Goal: Information Seeking & Learning: Compare options

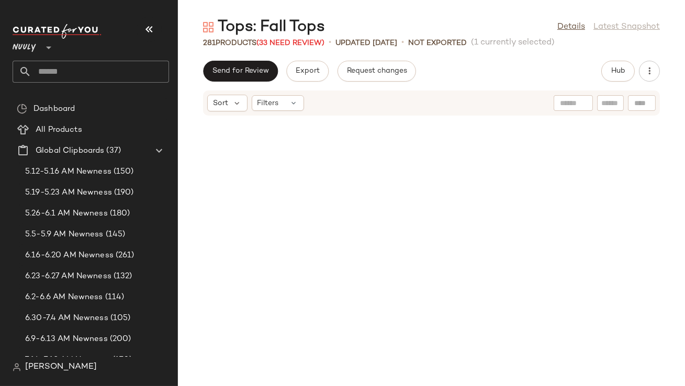
scroll to position [4214, 0]
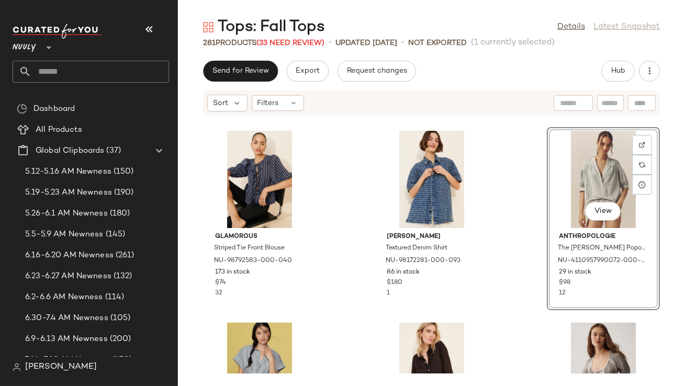
click at [156, 27] on button "button" at bounding box center [149, 29] width 25 height 25
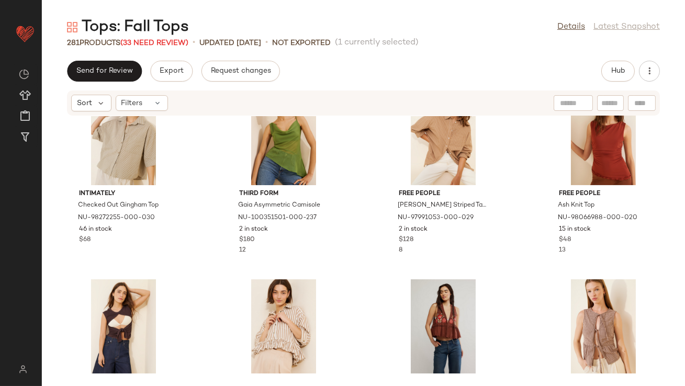
scroll to position [0, 0]
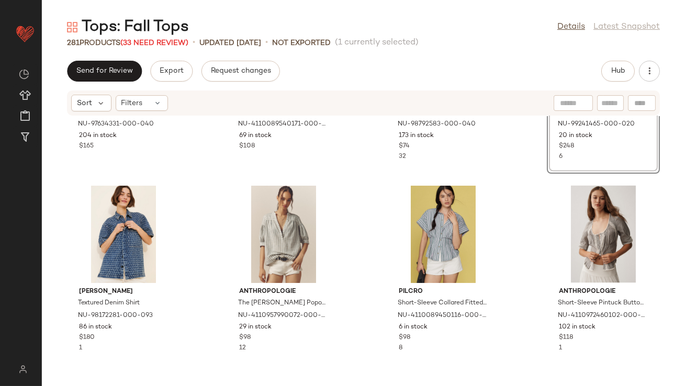
scroll to position [3225, 0]
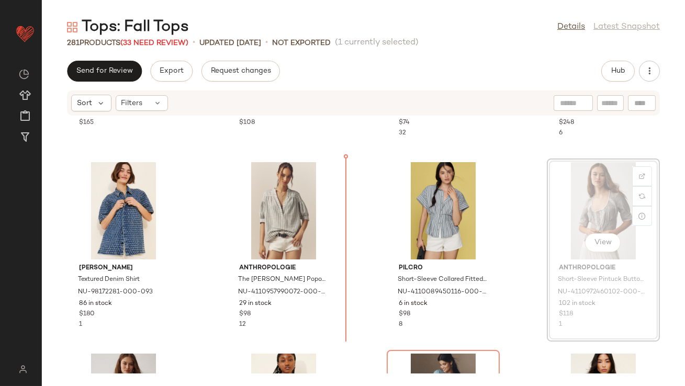
drag, startPoint x: 591, startPoint y: 214, endPoint x: 582, endPoint y: 214, distance: 9.4
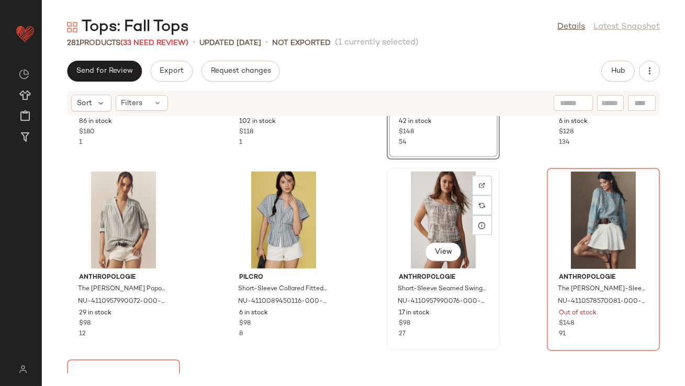
scroll to position [3529, 0]
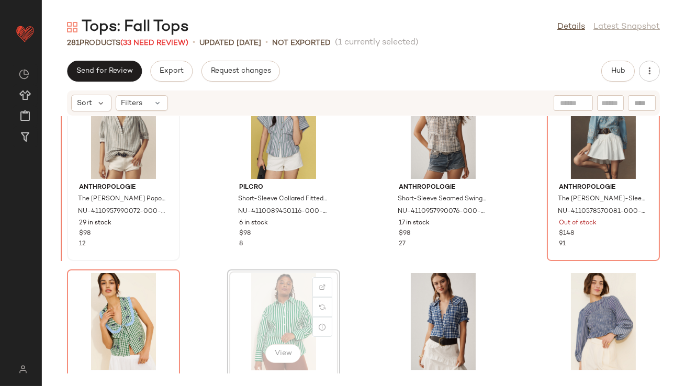
scroll to position [3497, 0]
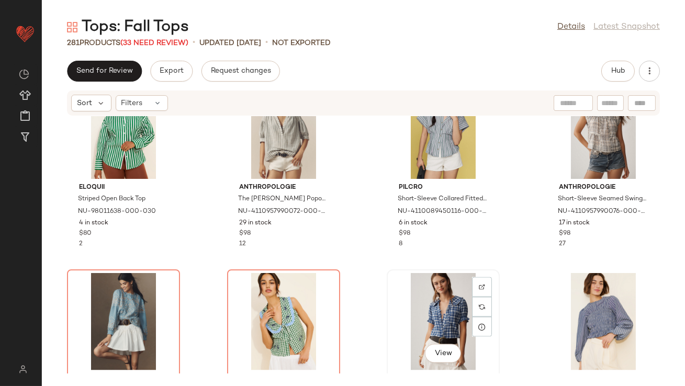
drag, startPoint x: 422, startPoint y: 300, endPoint x: 415, endPoint y: 299, distance: 7.0
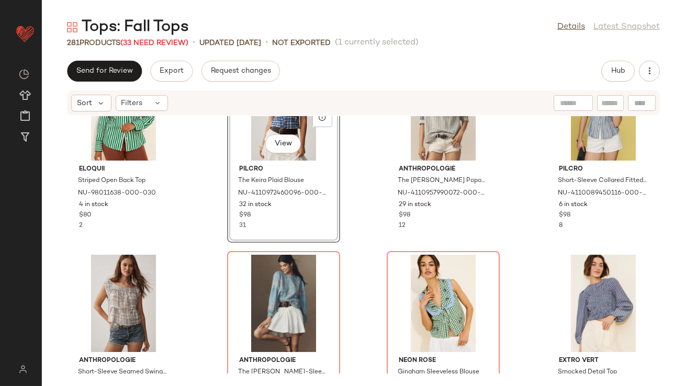
scroll to position [3517, 0]
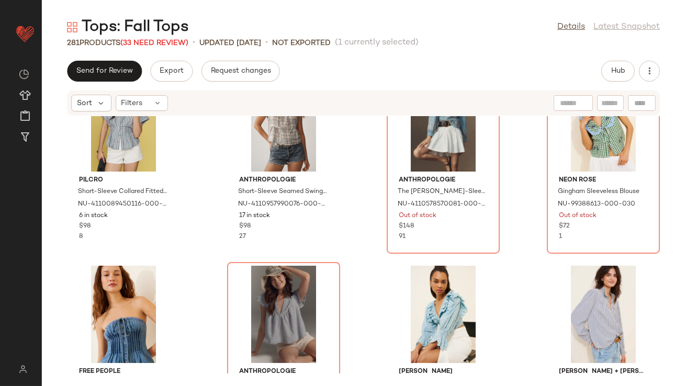
scroll to position [3778, 0]
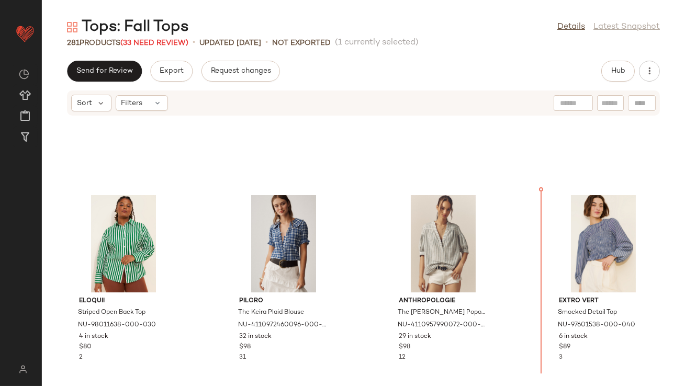
scroll to position [3367, 0]
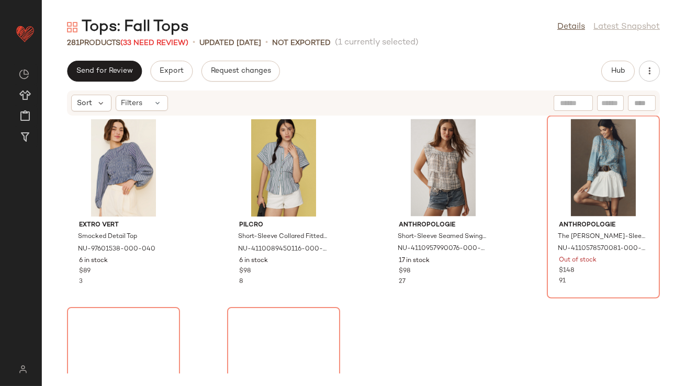
scroll to position [3740, 0]
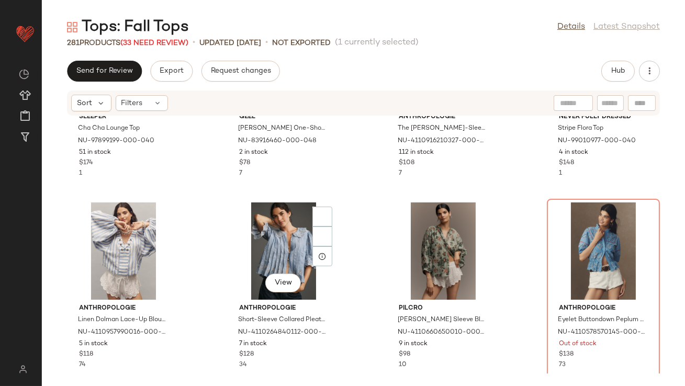
scroll to position [4757, 0]
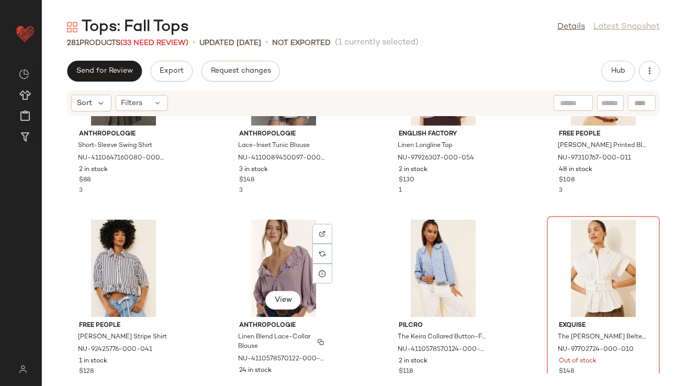
scroll to position [7296, 0]
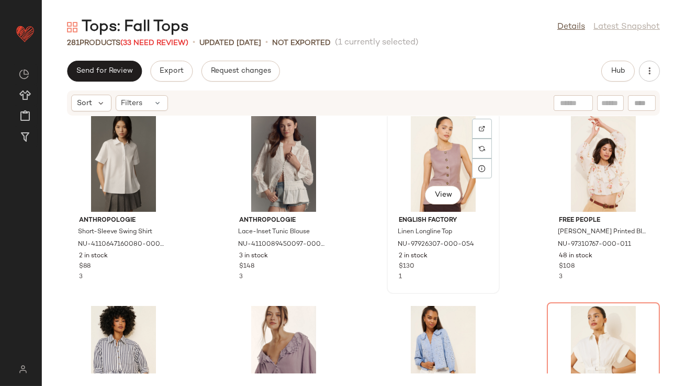
click at [415, 171] on div "View" at bounding box center [443, 163] width 106 height 97
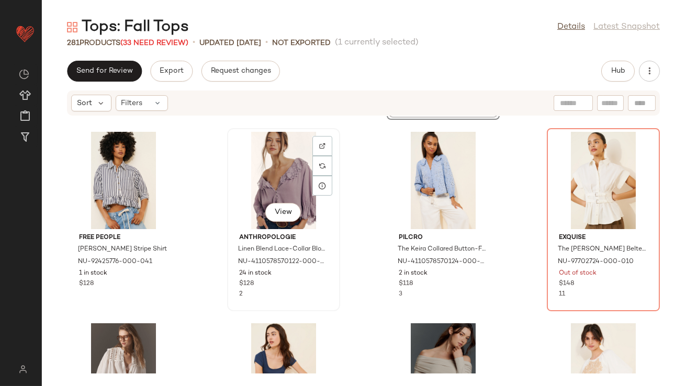
click at [284, 181] on div "View" at bounding box center [284, 180] width 106 height 97
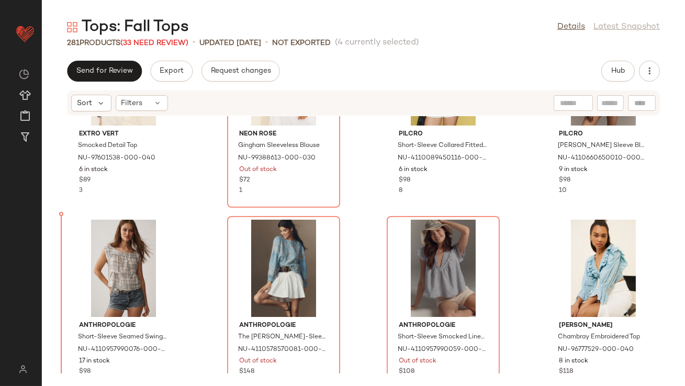
scroll to position [3743, 0]
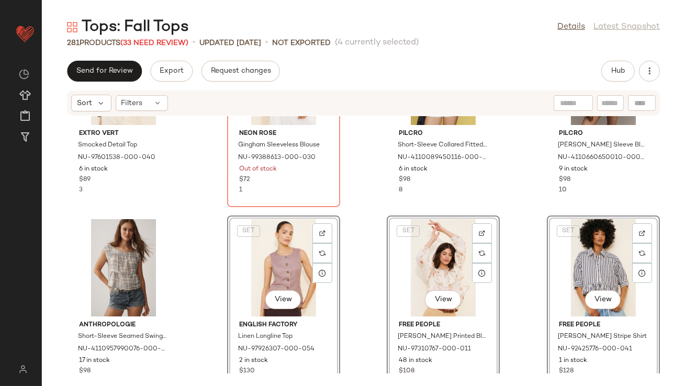
click at [336, 259] on div "SET View English Factory Linen Longline Top NU-97926307-000-054 2 in stock $130…" at bounding box center [283, 307] width 111 height 181
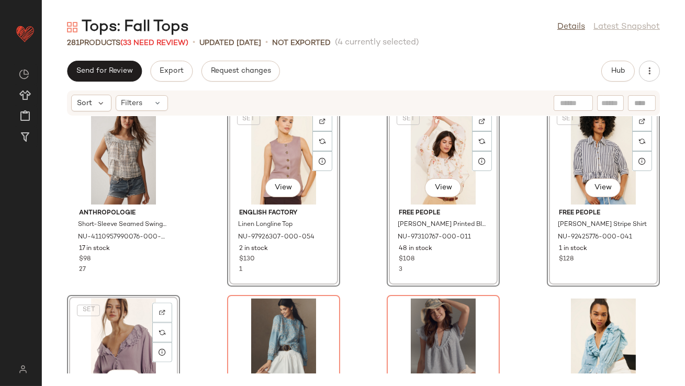
scroll to position [3902, 0]
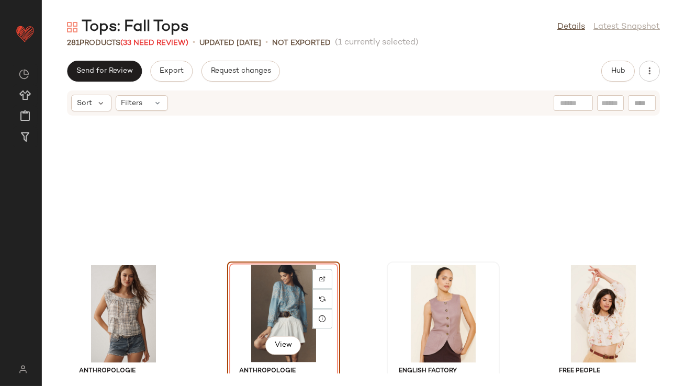
scroll to position [3676, 0]
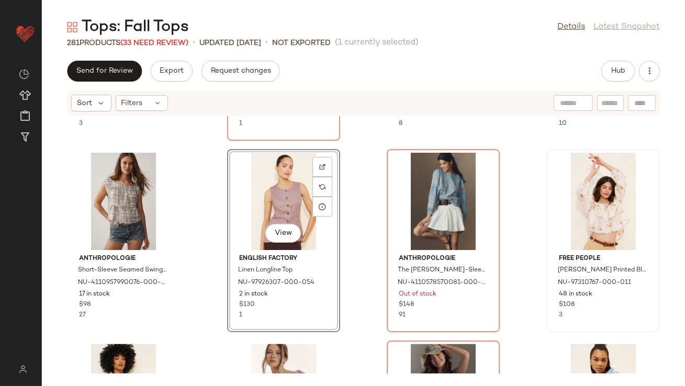
scroll to position [3822, 0]
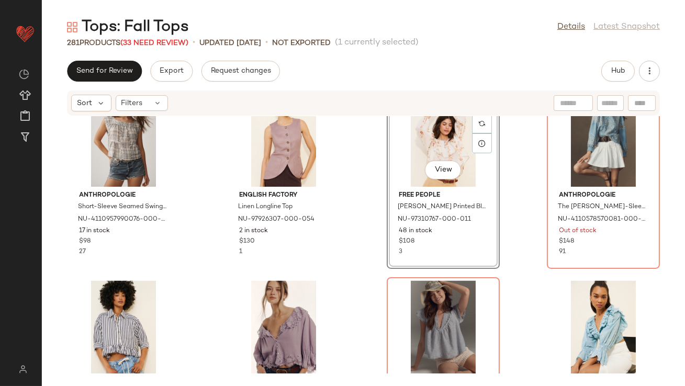
scroll to position [3891, 0]
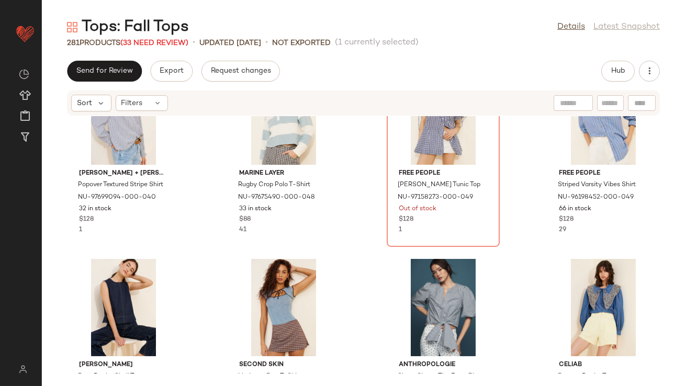
scroll to position [4311, 0]
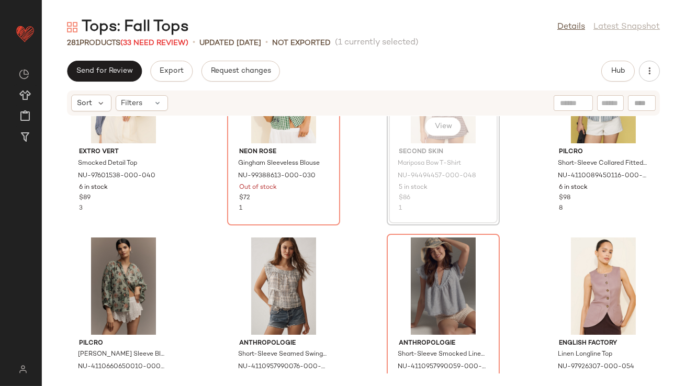
scroll to position [3723, 0]
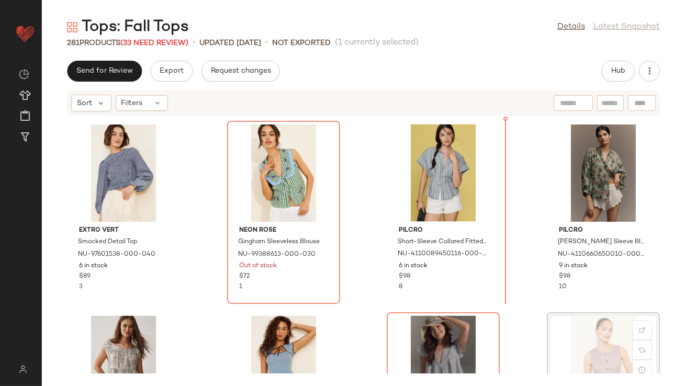
scroll to position [3647, 0]
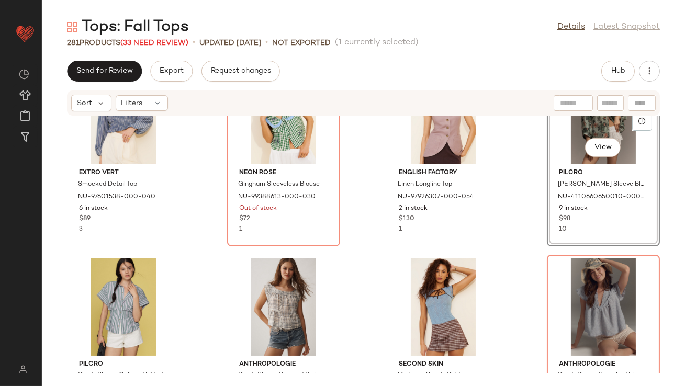
scroll to position [3714, 0]
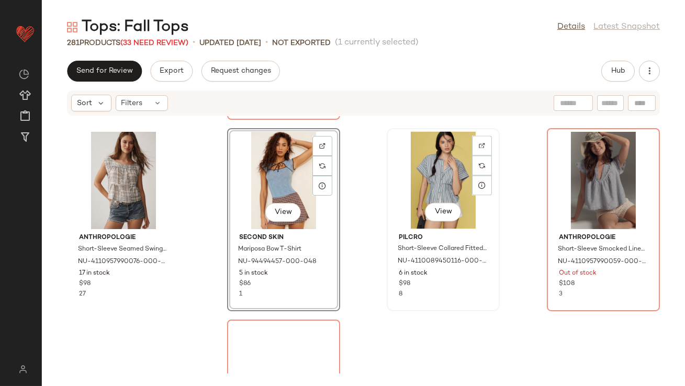
scroll to position [3864, 0]
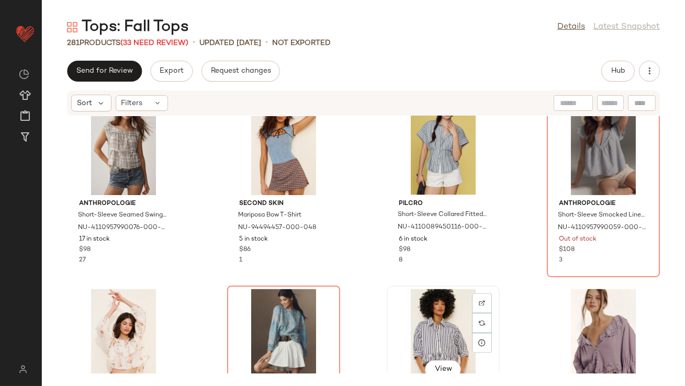
scroll to position [3864, 0]
drag, startPoint x: 428, startPoint y: 313, endPoint x: 427, endPoint y: 307, distance: 5.8
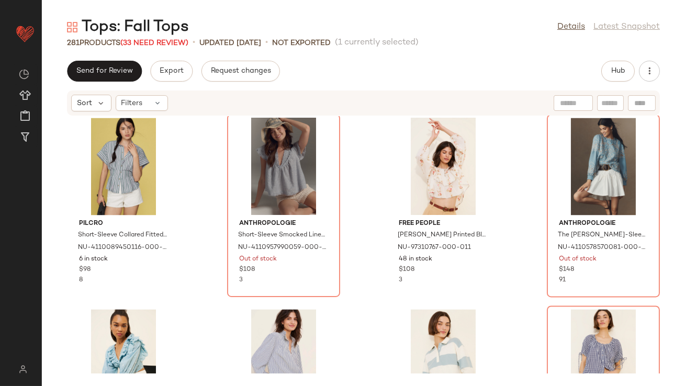
scroll to position [3970, 0]
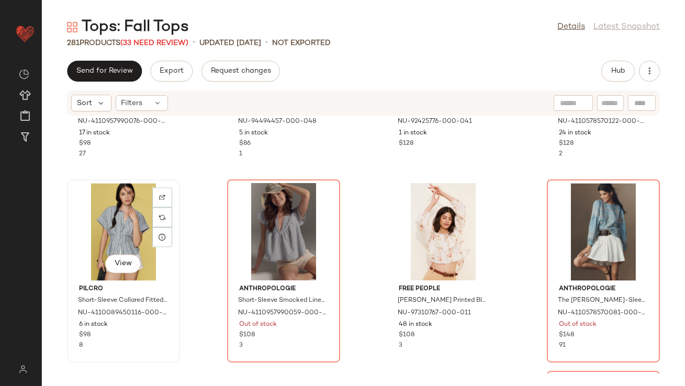
click at [122, 218] on div "View" at bounding box center [124, 231] width 106 height 97
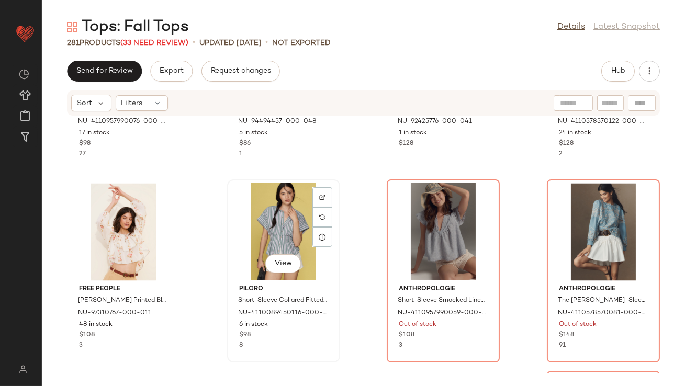
click at [283, 225] on div "View" at bounding box center [284, 231] width 106 height 97
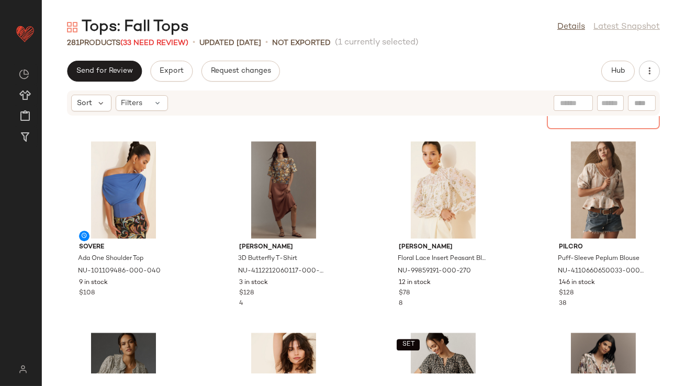
scroll to position [5067, 0]
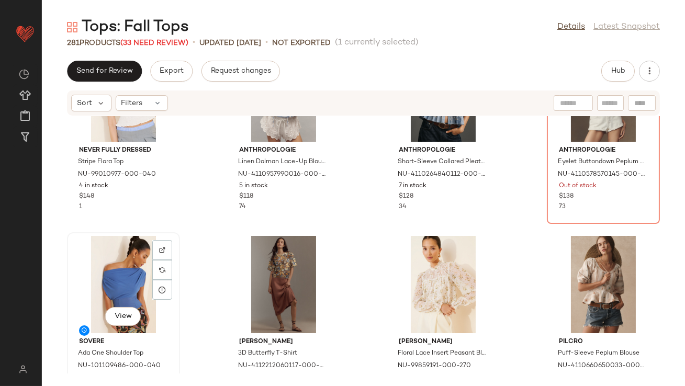
click at [133, 264] on div "View" at bounding box center [124, 284] width 106 height 97
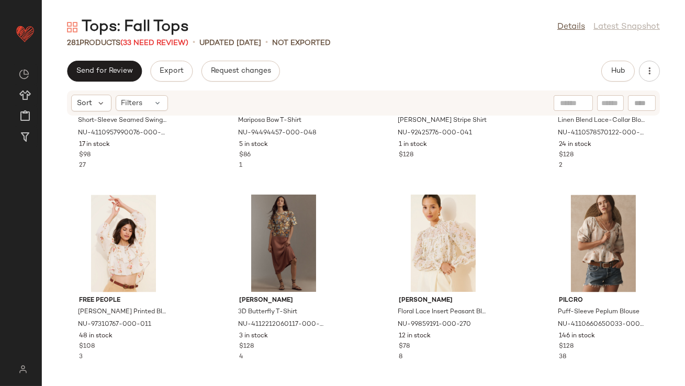
scroll to position [4061, 0]
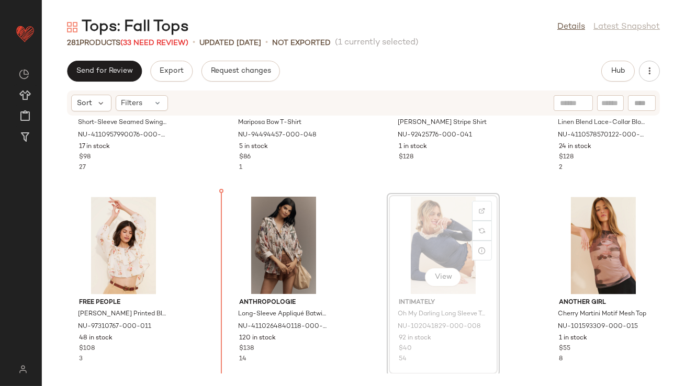
scroll to position [3958, 0]
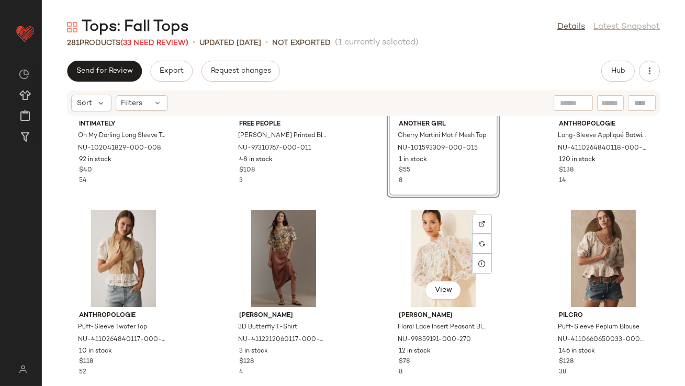
scroll to position [4149, 0]
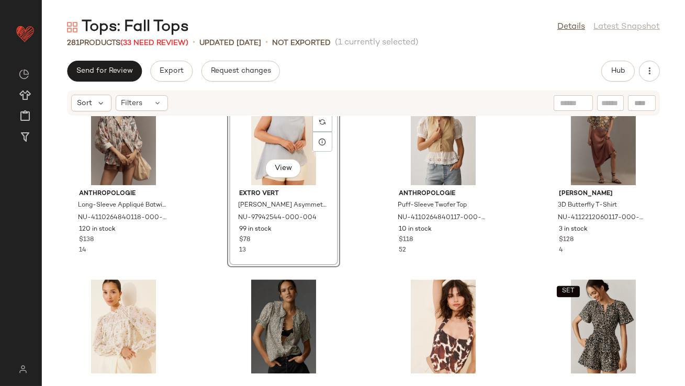
scroll to position [4335, 0]
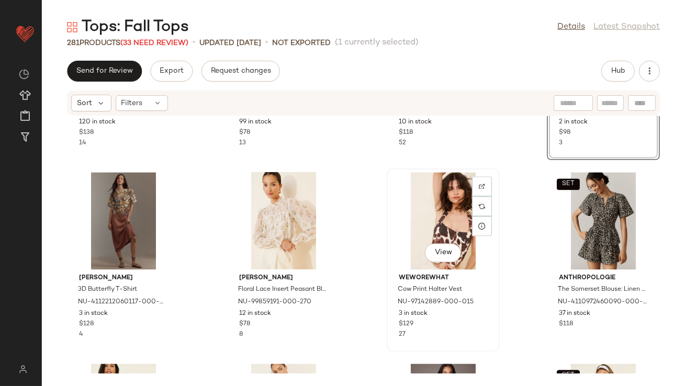
scroll to position [4383, 0]
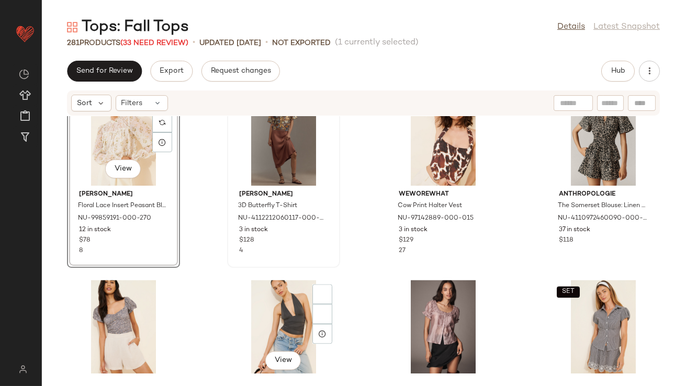
scroll to position [4561, 0]
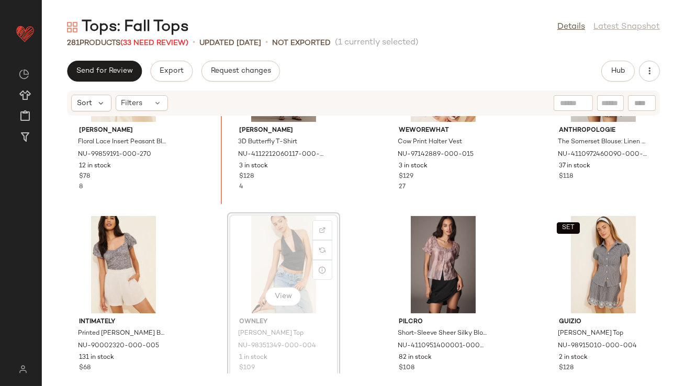
drag, startPoint x: 285, startPoint y: 196, endPoint x: 283, endPoint y: 191, distance: 5.9
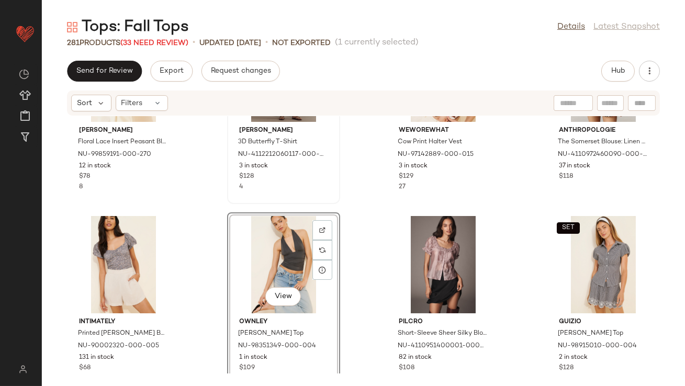
scroll to position [4474, 0]
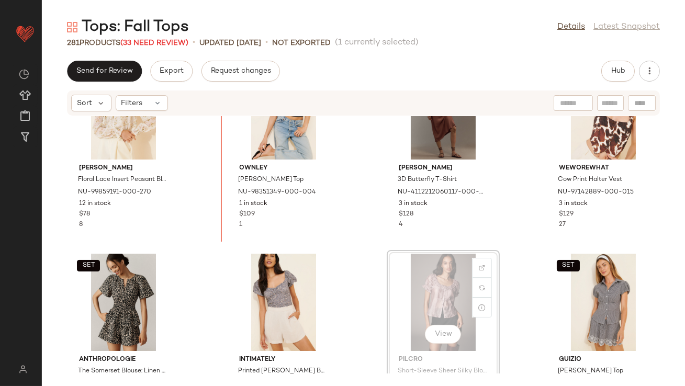
drag, startPoint x: 407, startPoint y: 275, endPoint x: 398, endPoint y: 273, distance: 9.1
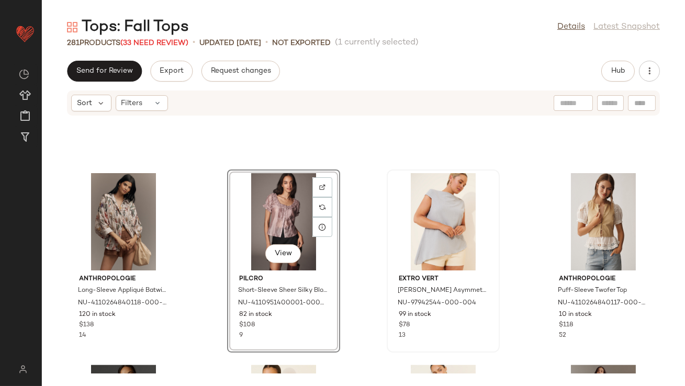
scroll to position [4292, 0]
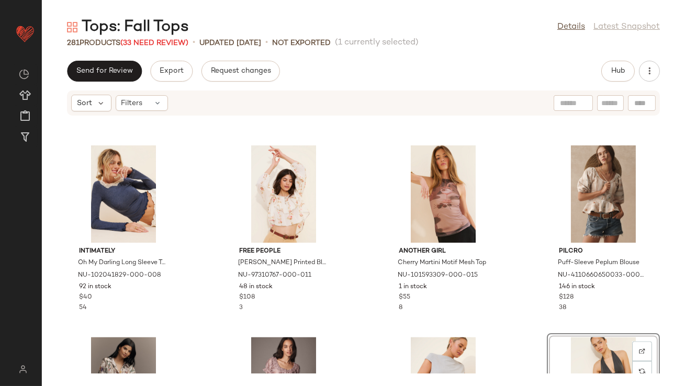
scroll to position [3967, 0]
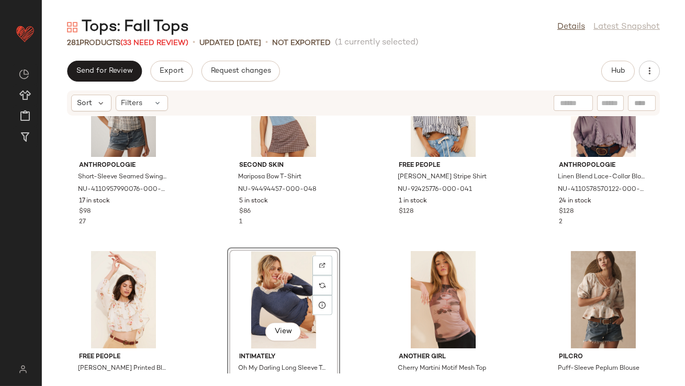
drag, startPoint x: 277, startPoint y: 331, endPoint x: 523, endPoint y: 329, distance: 245.5
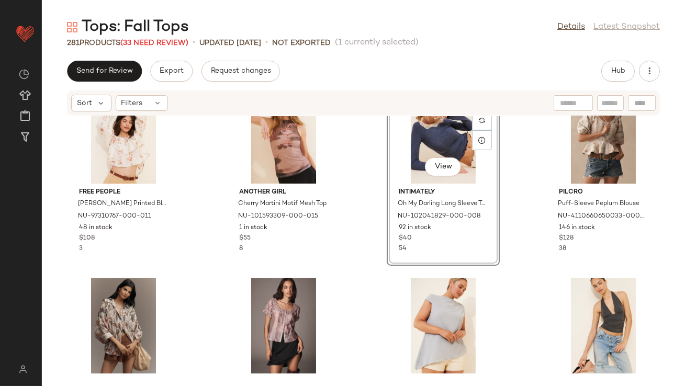
scroll to position [4101, 0]
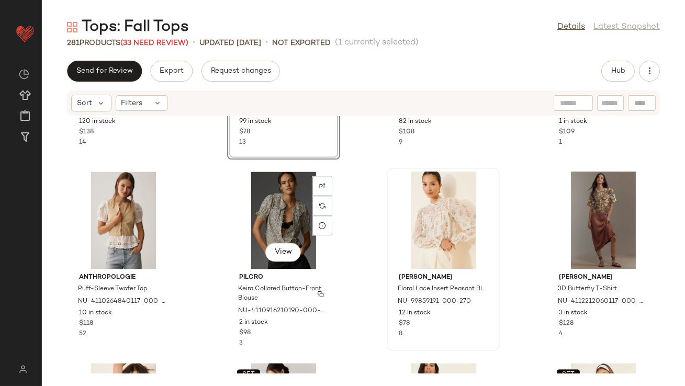
scroll to position [4369, 0]
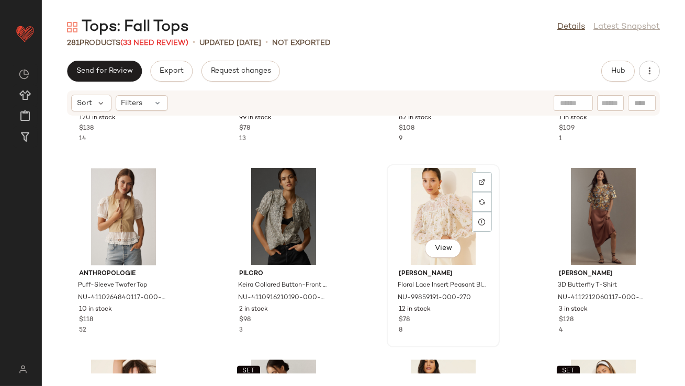
drag, startPoint x: 431, startPoint y: 214, endPoint x: 425, endPoint y: 214, distance: 6.3
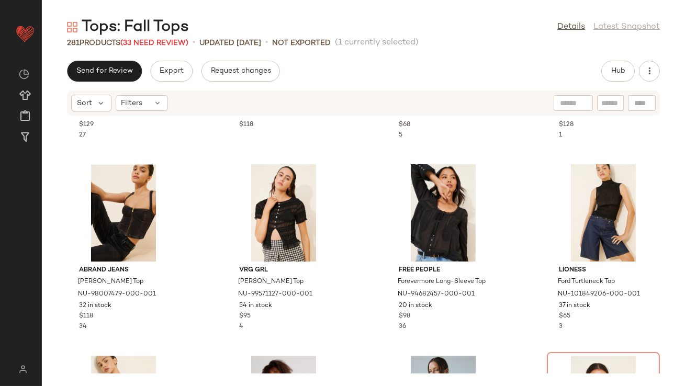
scroll to position [4759, 0]
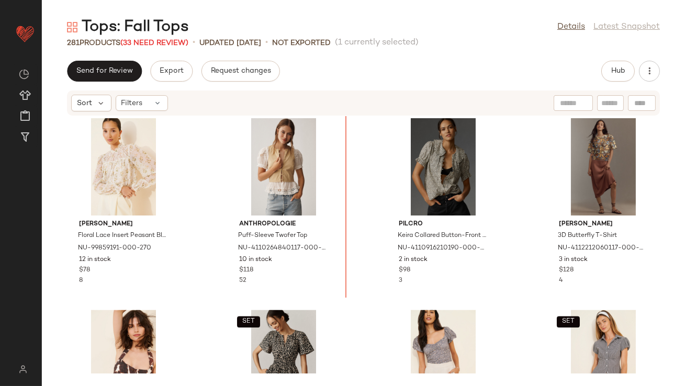
scroll to position [4407, 0]
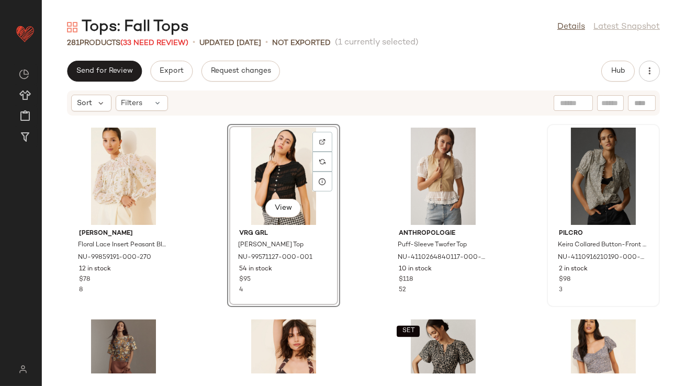
scroll to position [4399, 0]
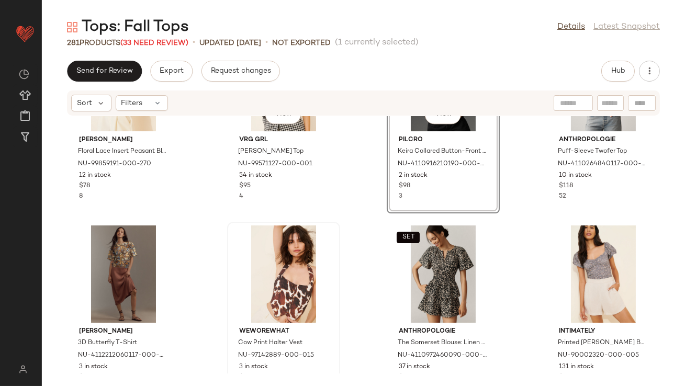
scroll to position [4523, 0]
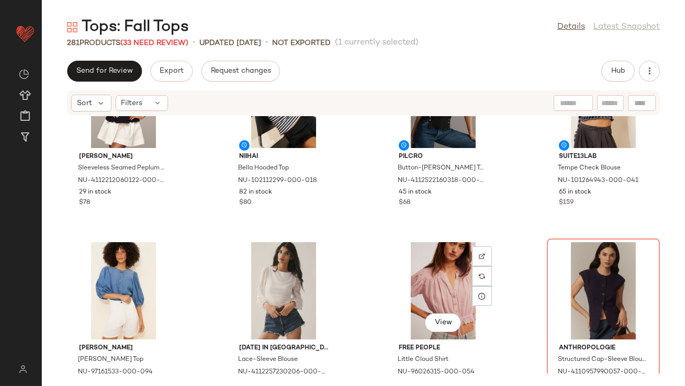
scroll to position [5881, 0]
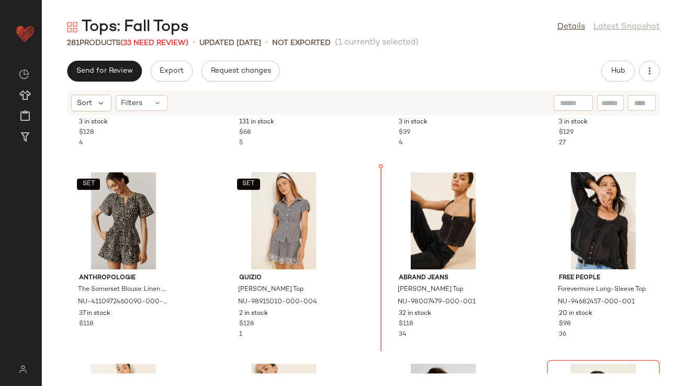
scroll to position [4749, 0]
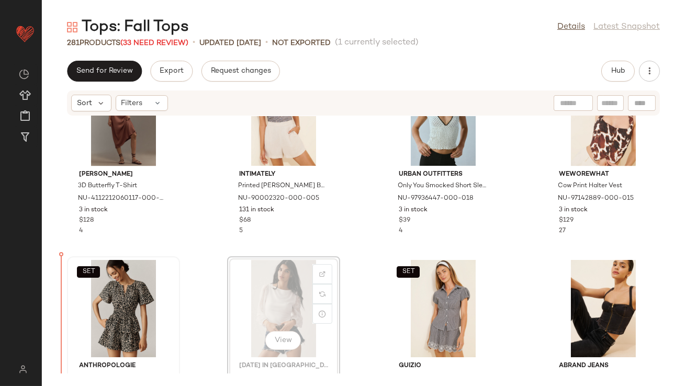
scroll to position [4670, 0]
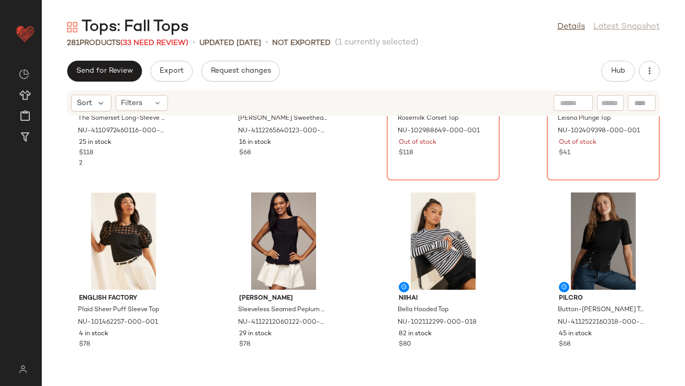
scroll to position [5755, 0]
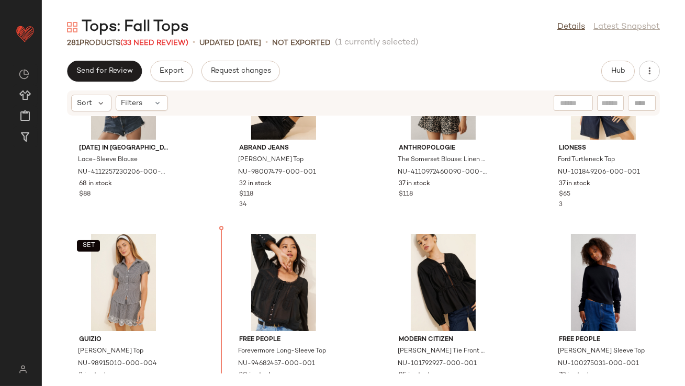
scroll to position [4901, 0]
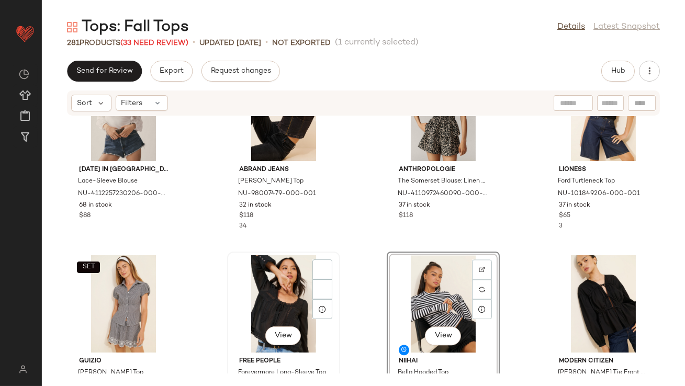
scroll to position [4872, 0]
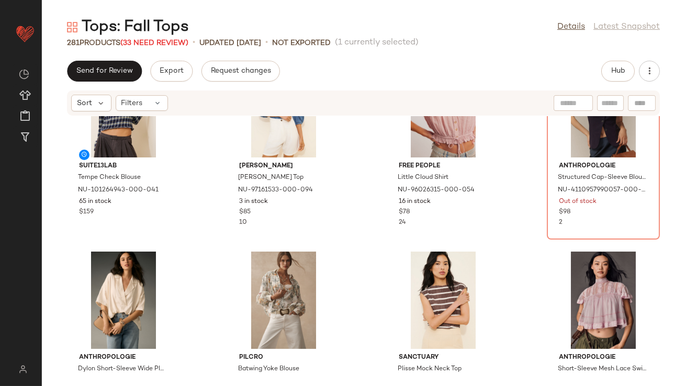
scroll to position [6019, 0]
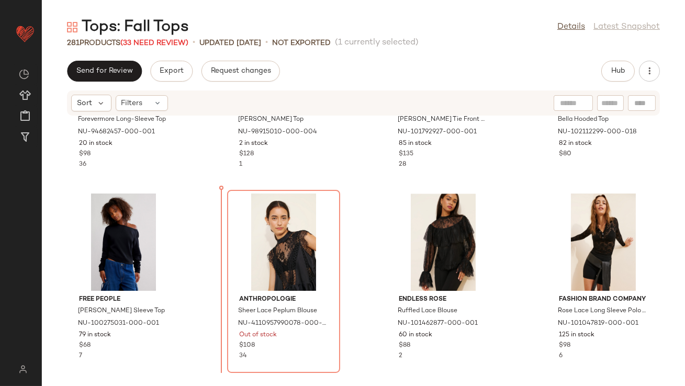
scroll to position [5109, 0]
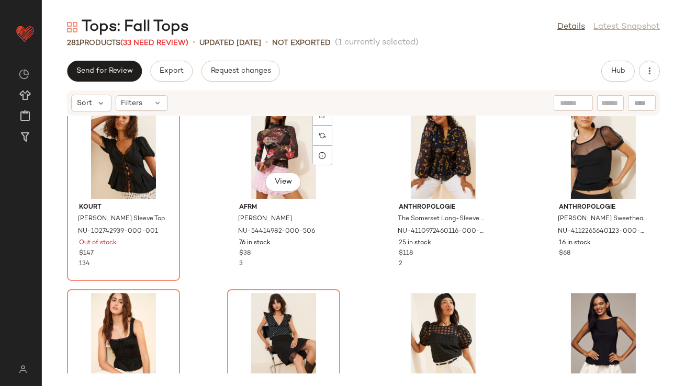
scroll to position [5657, 0]
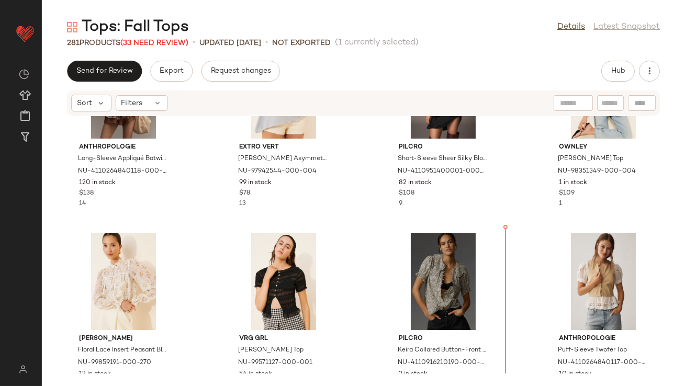
scroll to position [4360, 0]
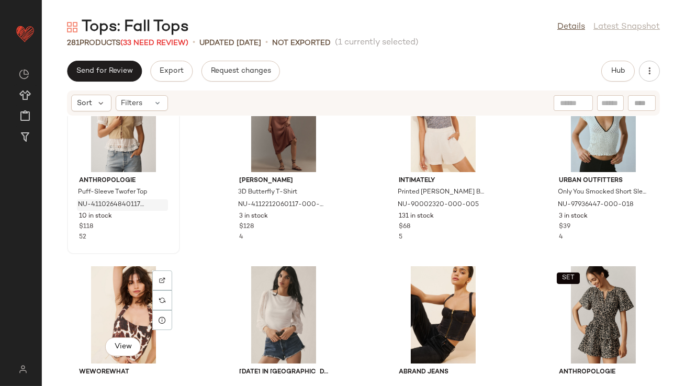
scroll to position [4589, 0]
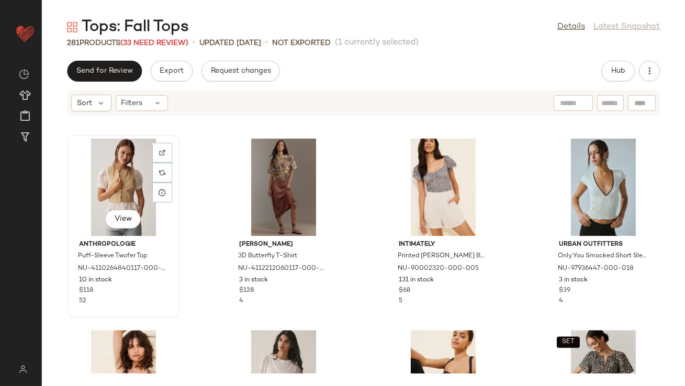
click at [99, 199] on div "View" at bounding box center [124, 187] width 106 height 97
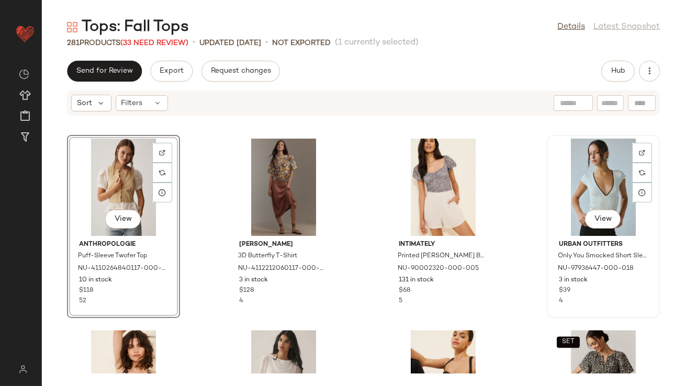
click at [582, 184] on div "View" at bounding box center [604, 187] width 106 height 97
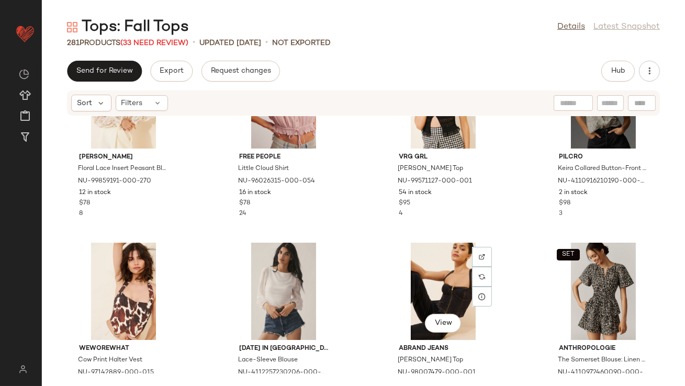
scroll to position [4482, 0]
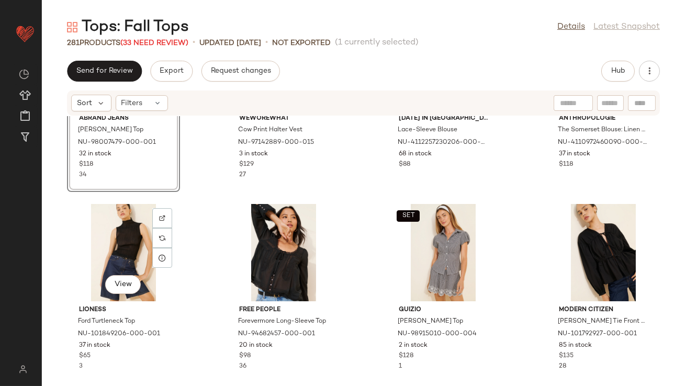
scroll to position [4717, 0]
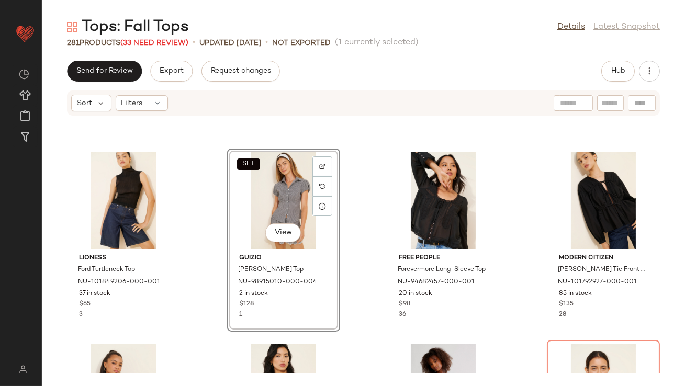
scroll to position [4882, 0]
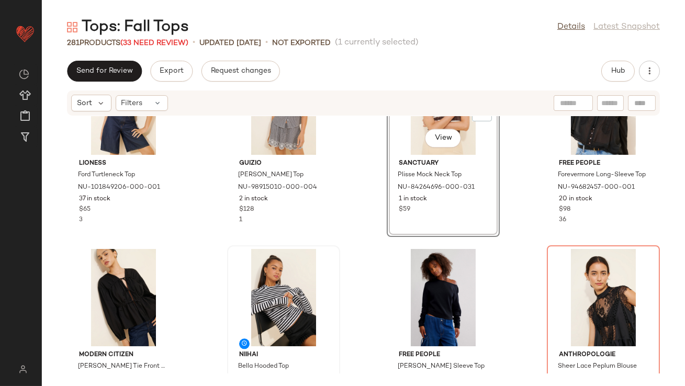
scroll to position [4871, 0]
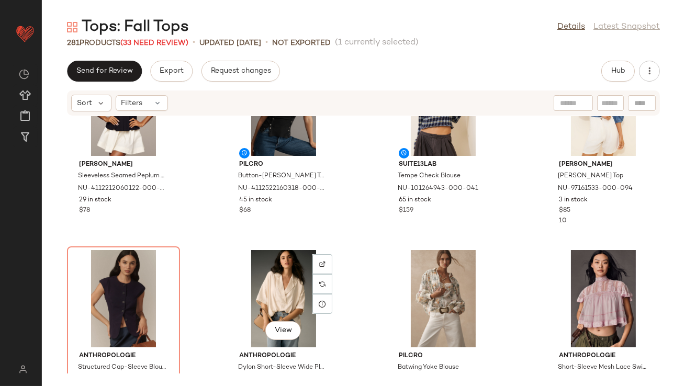
scroll to position [5847, 0]
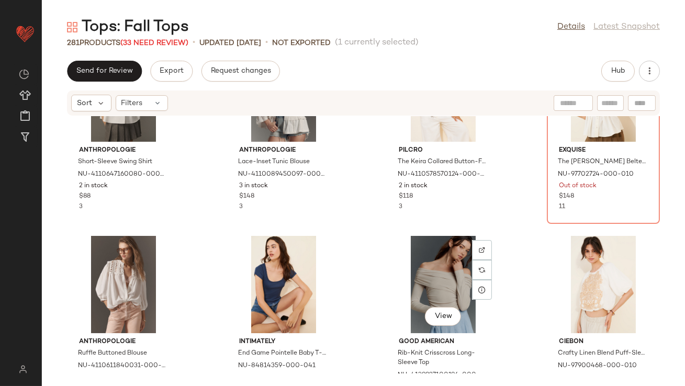
scroll to position [6236, 0]
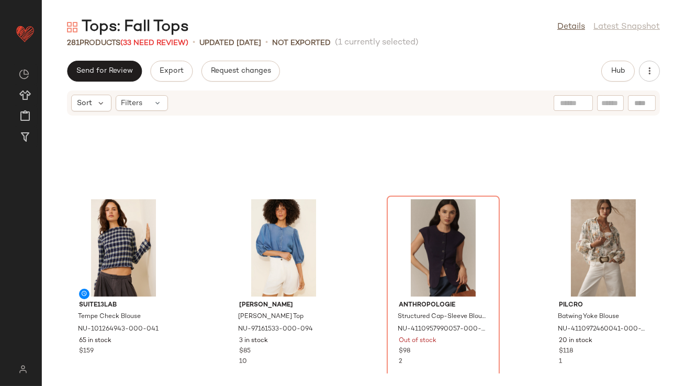
scroll to position [6047, 0]
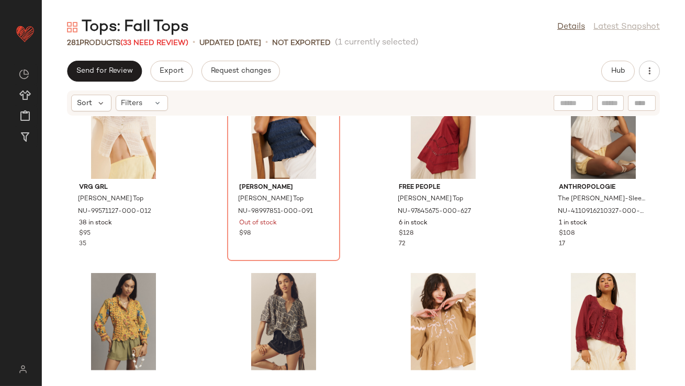
scroll to position [8286, 0]
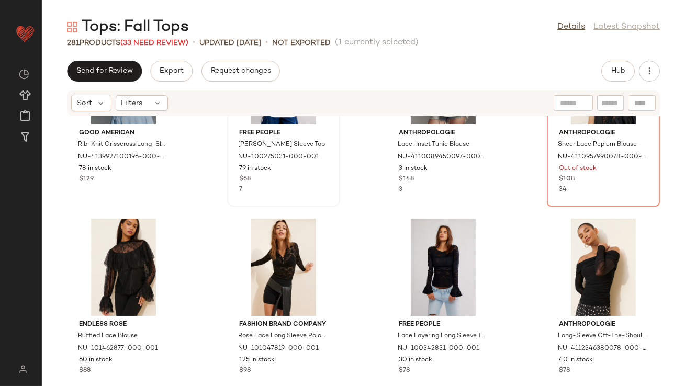
scroll to position [5310, 0]
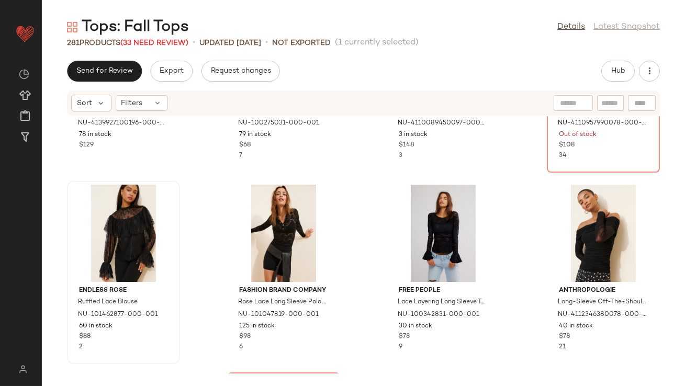
click at [140, 228] on div at bounding box center [124, 233] width 106 height 97
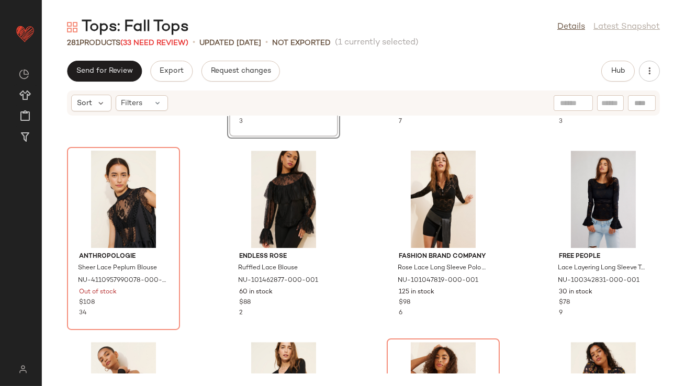
scroll to position [5405, 0]
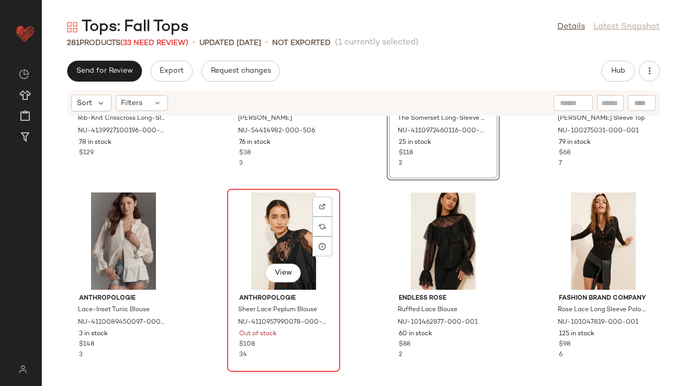
click at [281, 242] on div "View" at bounding box center [284, 241] width 106 height 97
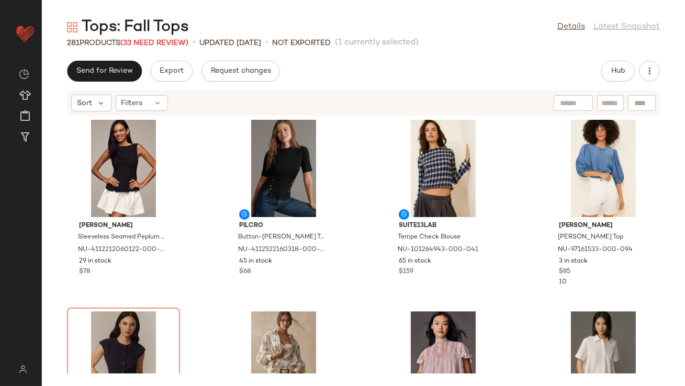
scroll to position [5917, 0]
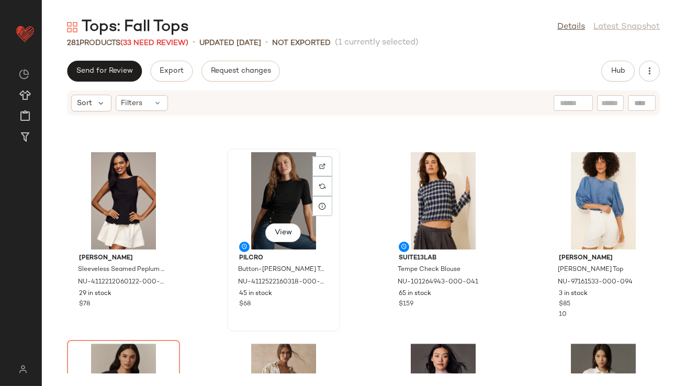
click at [274, 222] on div "View" at bounding box center [284, 200] width 106 height 97
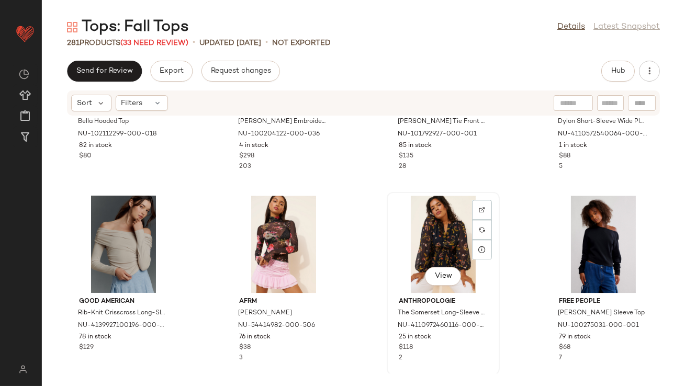
scroll to position [5251, 0]
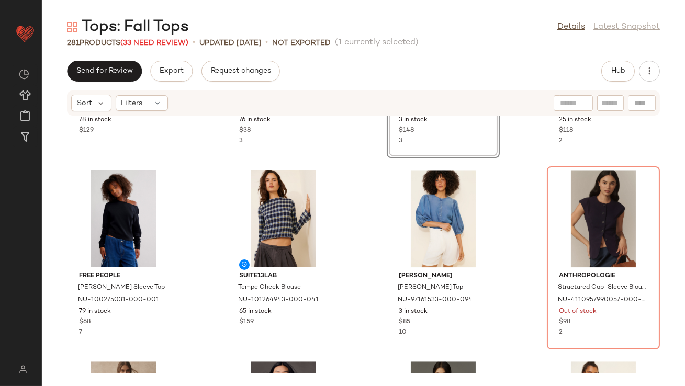
scroll to position [5466, 0]
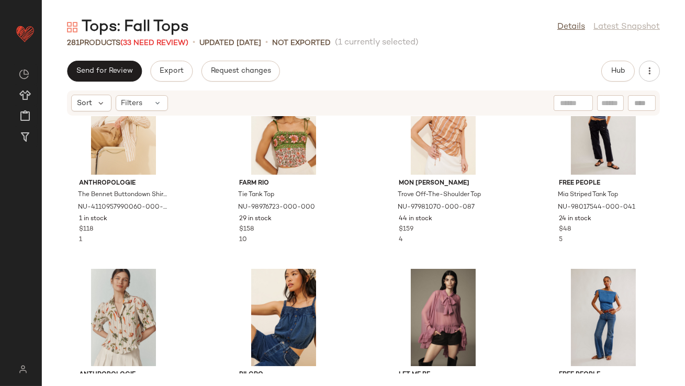
scroll to position [6022, 0]
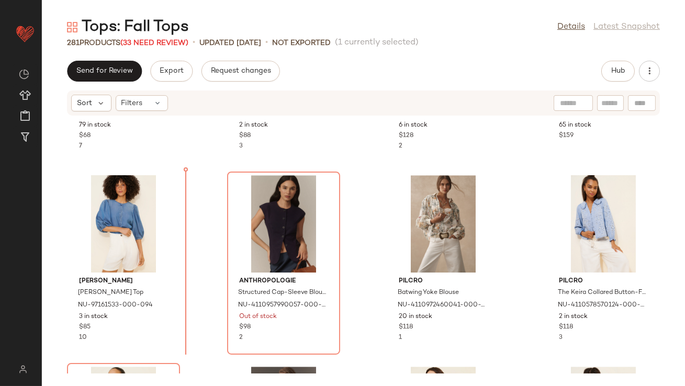
scroll to position [5512, 0]
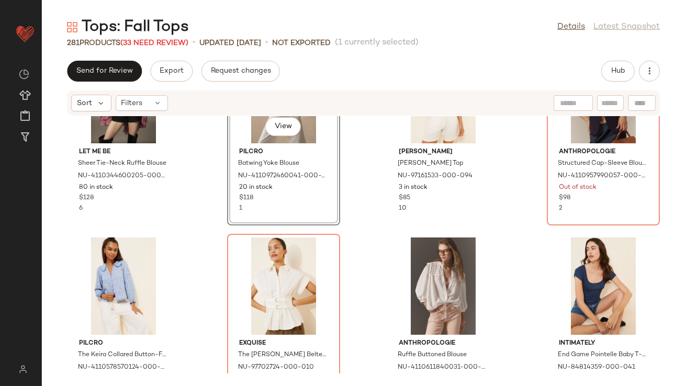
scroll to position [5737, 0]
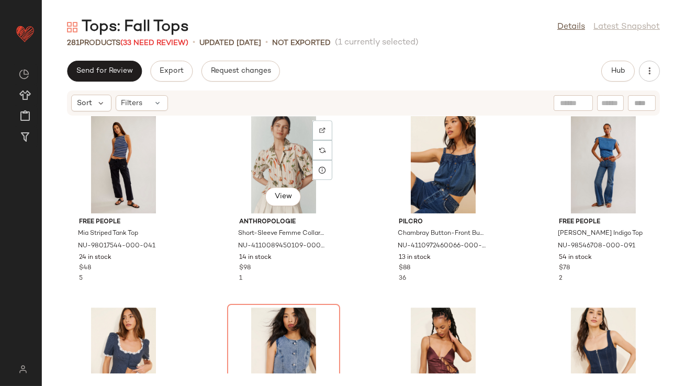
scroll to position [6153, 0]
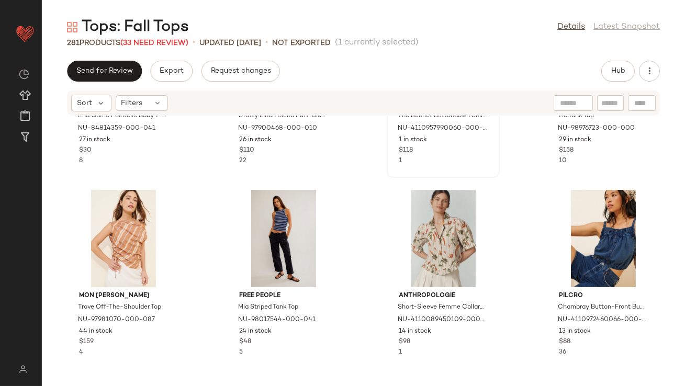
scroll to position [6135, 0]
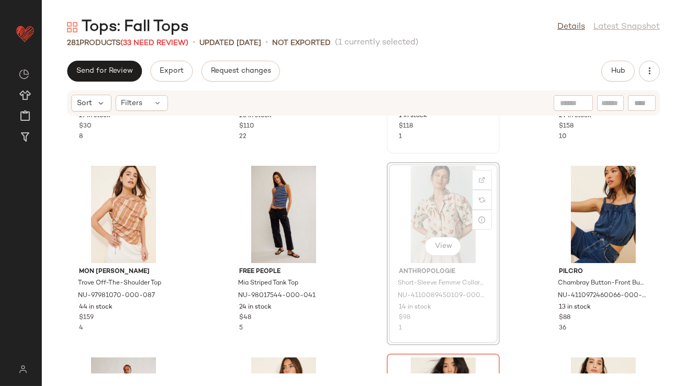
scroll to position [6095, 0]
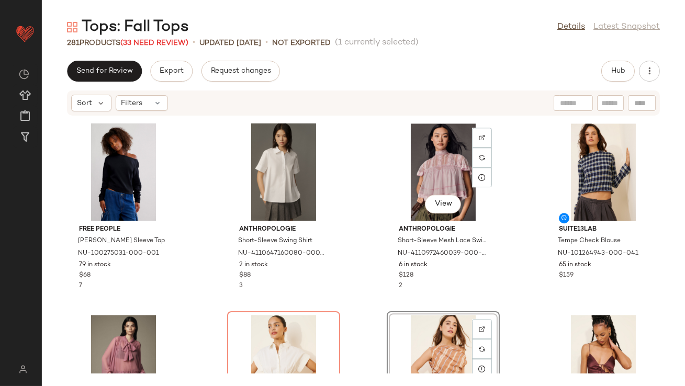
scroll to position [5400, 0]
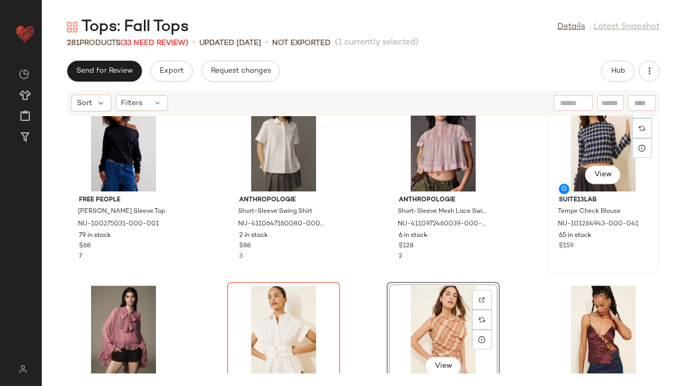
click at [582, 154] on div "View" at bounding box center [604, 142] width 106 height 97
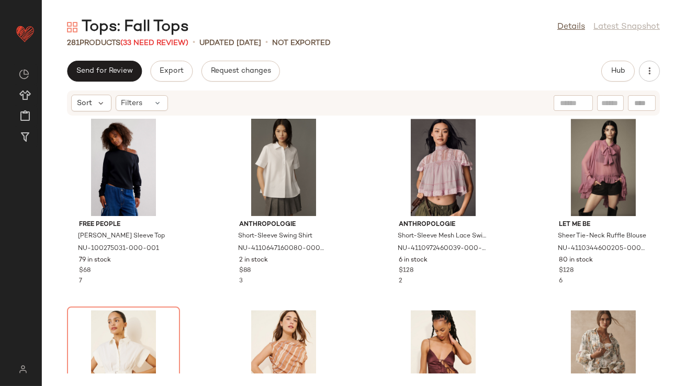
scroll to position [5385, 0]
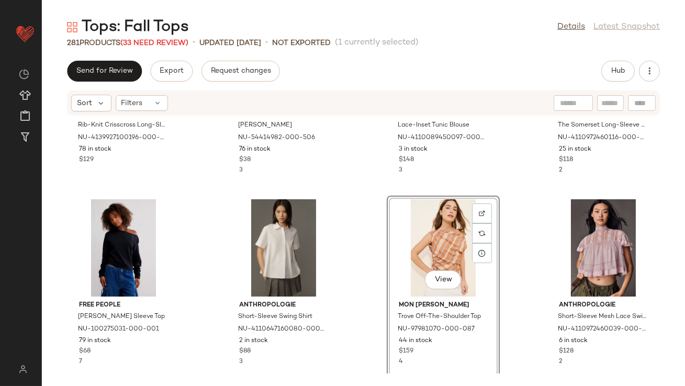
scroll to position [5301, 0]
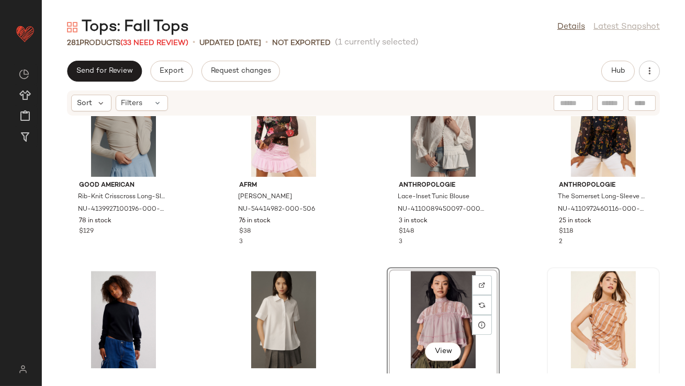
scroll to position [5224, 0]
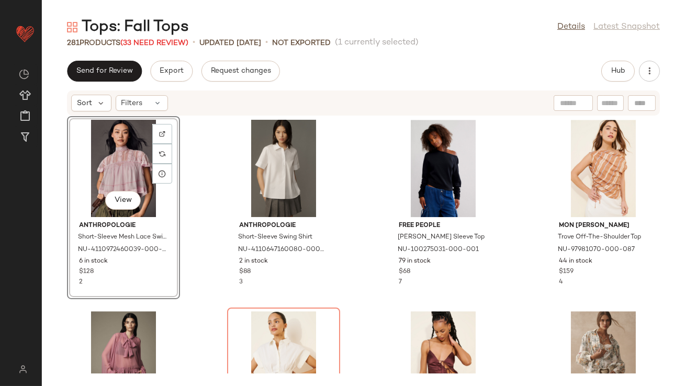
scroll to position [5382, 0]
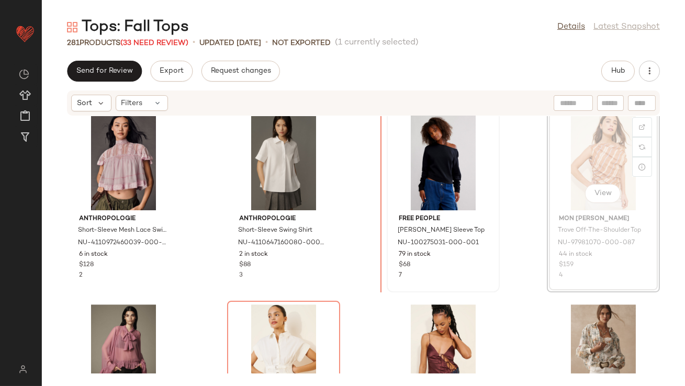
drag, startPoint x: 568, startPoint y: 167, endPoint x: 412, endPoint y: 186, distance: 157.7
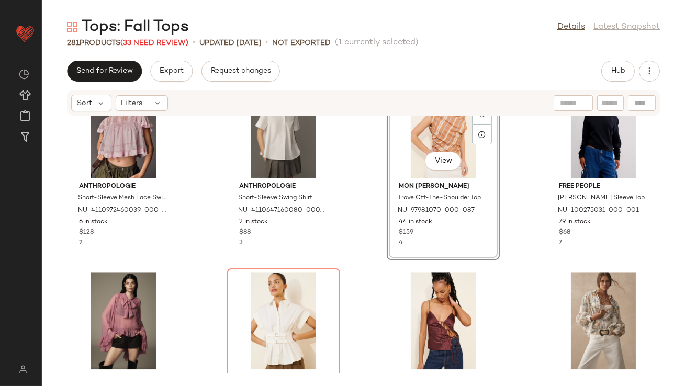
scroll to position [5419, 0]
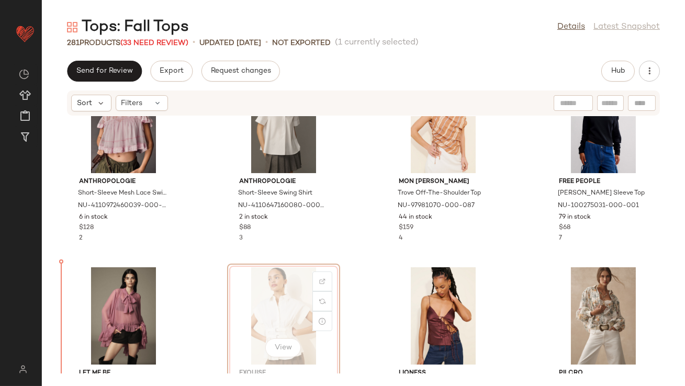
drag, startPoint x: 285, startPoint y: 278, endPoint x: 280, endPoint y: 279, distance: 5.8
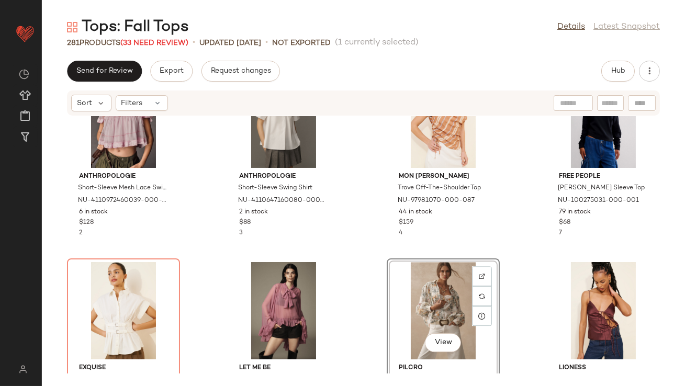
scroll to position [5402, 0]
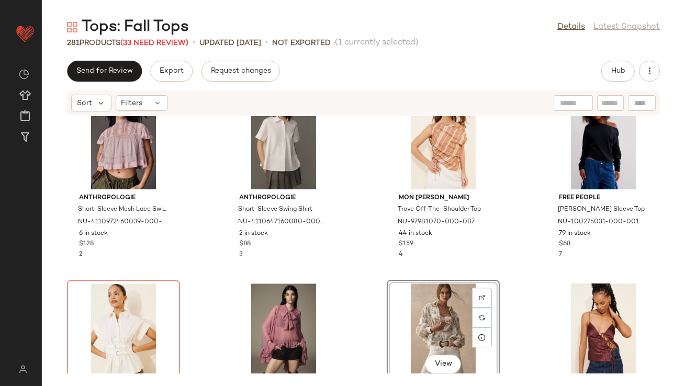
click at [434, 308] on div "View" at bounding box center [443, 332] width 106 height 97
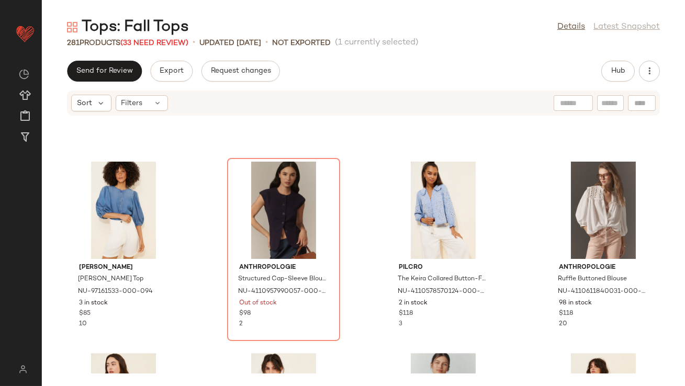
scroll to position [5941, 0]
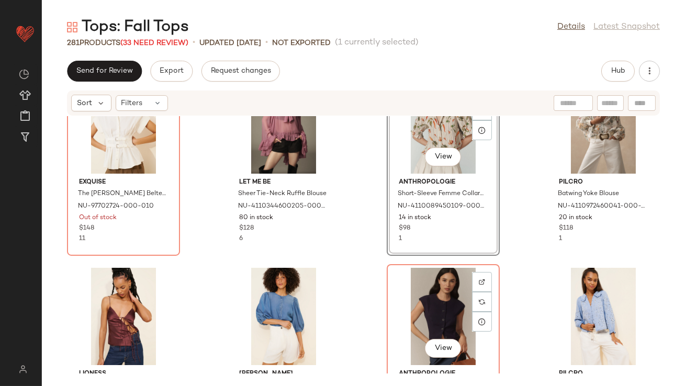
scroll to position [5640, 0]
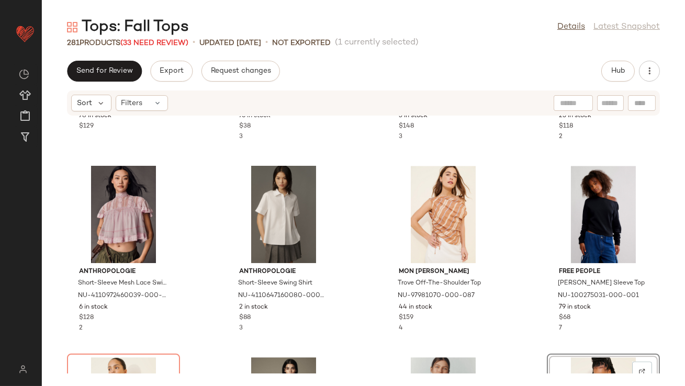
scroll to position [5393, 0]
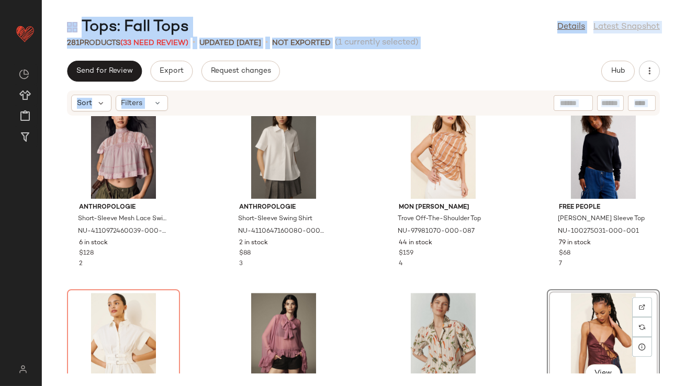
drag, startPoint x: 465, startPoint y: -42, endPoint x: 473, endPoint y: -42, distance: 7.3
click at [473, 0] on html "Nuuly ** Dashboard All Products Global Clipboards (37) Curations (204) Lillian …" at bounding box center [342, 193] width 685 height 386
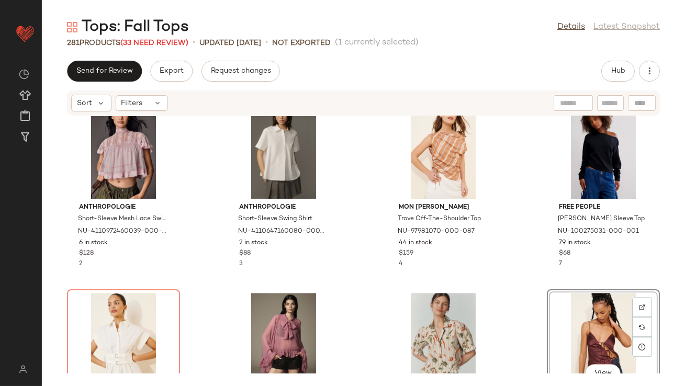
click at [477, 43] on div "281 Products (33 Need Review) • updated Aug 15th • Not Exported (1 currently se…" at bounding box center [363, 43] width 643 height 10
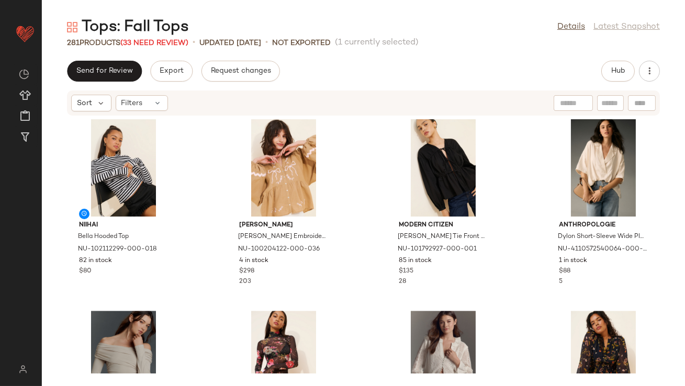
scroll to position [5032, 0]
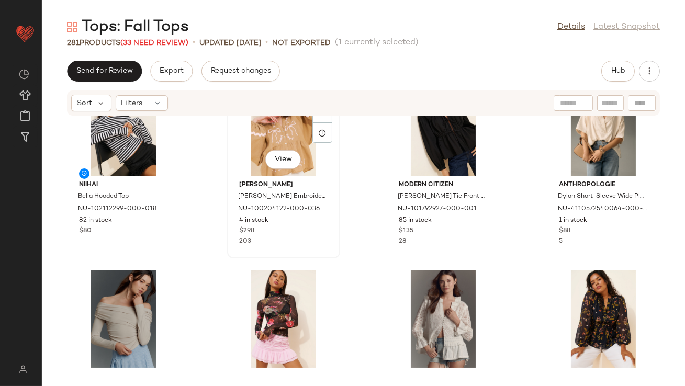
click at [275, 133] on div "View" at bounding box center [284, 127] width 106 height 97
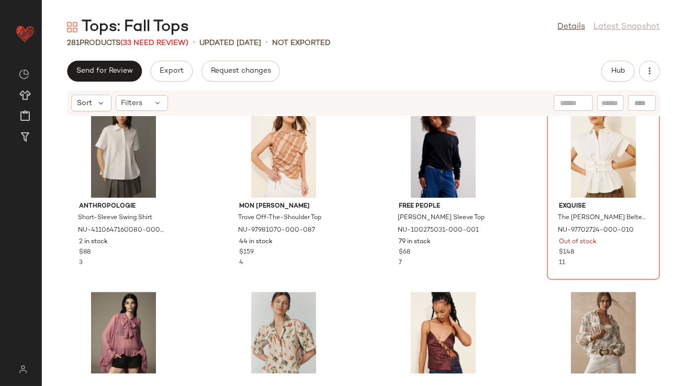
scroll to position [5393, 0]
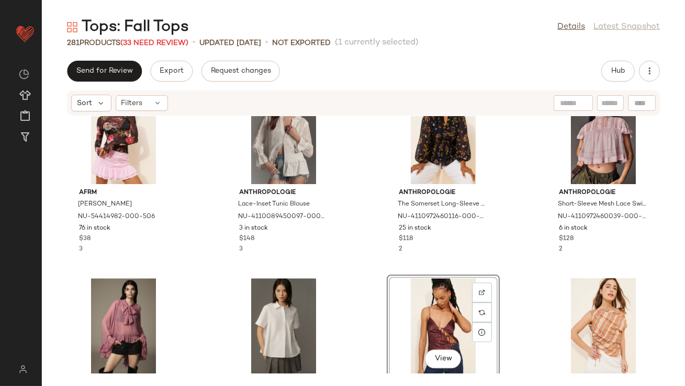
scroll to position [5227, 0]
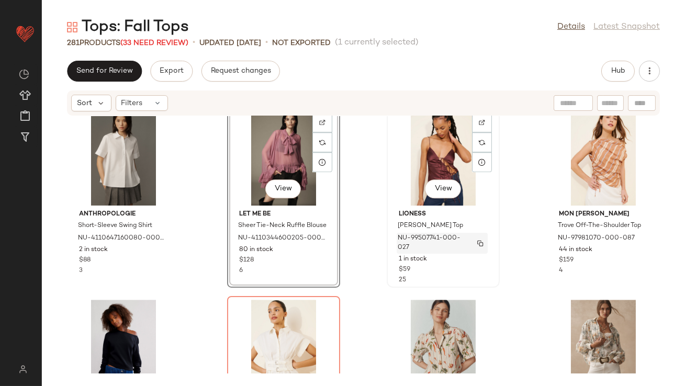
scroll to position [5498, 0]
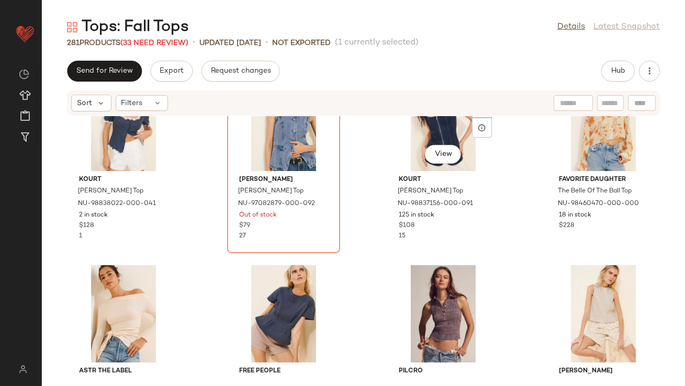
scroll to position [6452, 0]
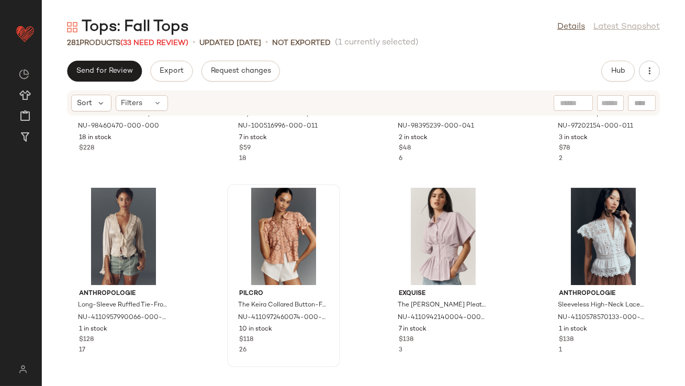
scroll to position [6701, 0]
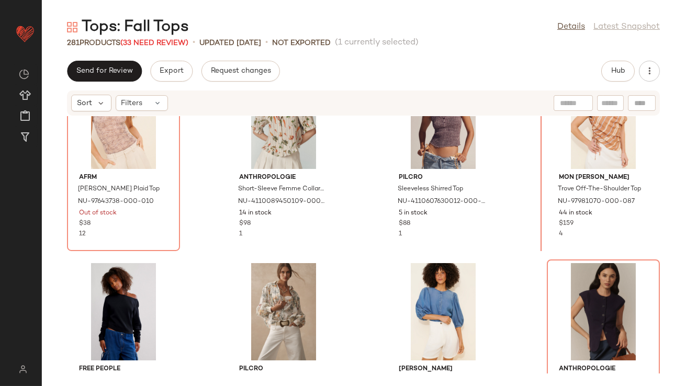
scroll to position [5552, 0]
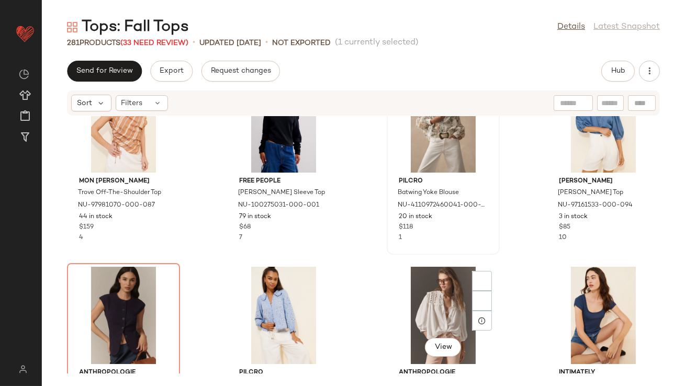
scroll to position [5855, 0]
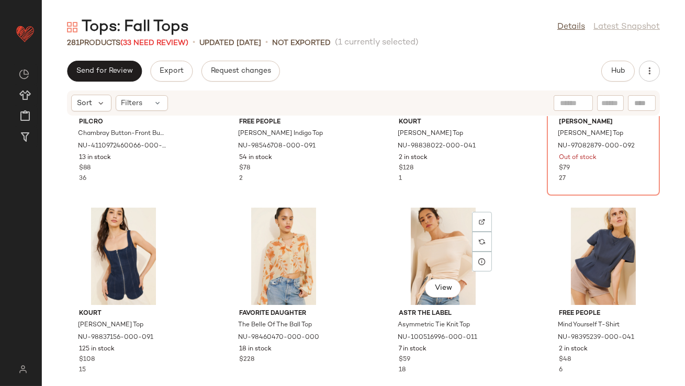
scroll to position [6450, 0]
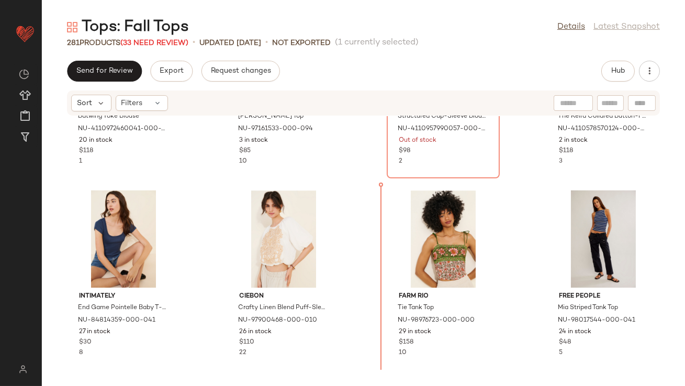
scroll to position [6130, 0]
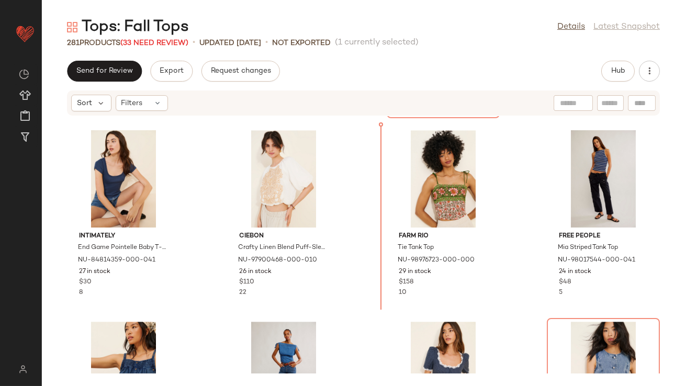
drag, startPoint x: 287, startPoint y: 258, endPoint x: 292, endPoint y: 256, distance: 5.3
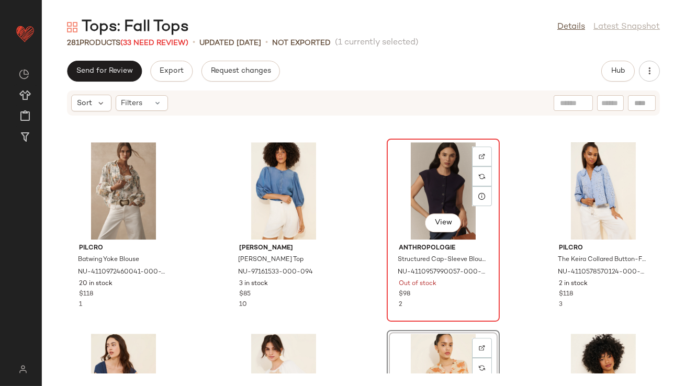
scroll to position [5950, 0]
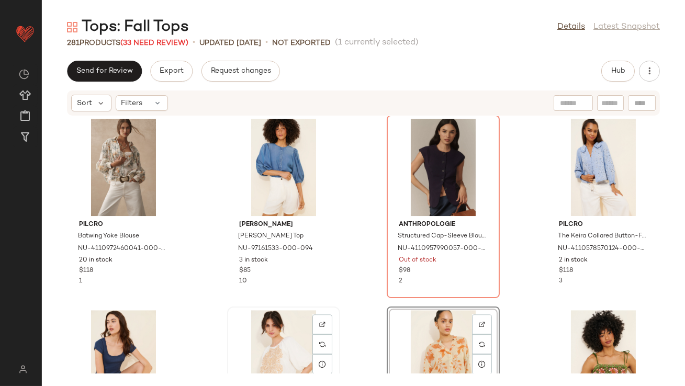
click at [279, 340] on div "View" at bounding box center [284, 358] width 106 height 97
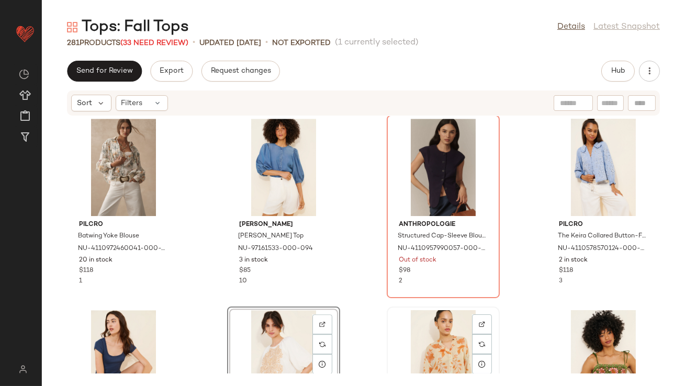
click at [417, 338] on div "View" at bounding box center [443, 358] width 106 height 97
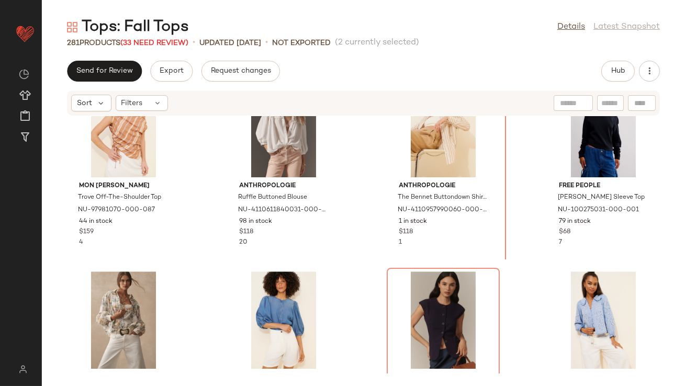
scroll to position [5734, 0]
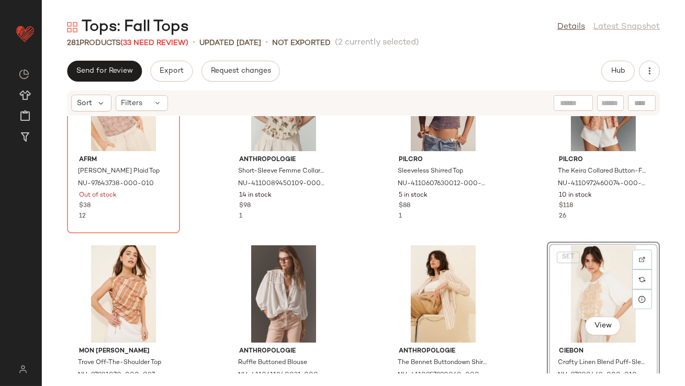
click at [506, 244] on div "AFRM Nina Lace Plaid Top NU-97643738-000-010 Out of stock $38 12 Anthropologie …" at bounding box center [363, 245] width 643 height 258
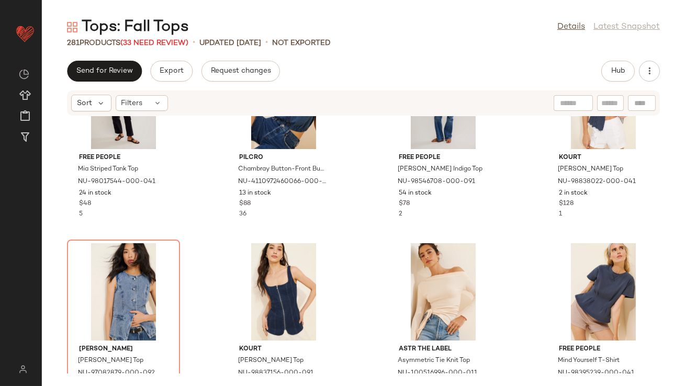
scroll to position [6539, 0]
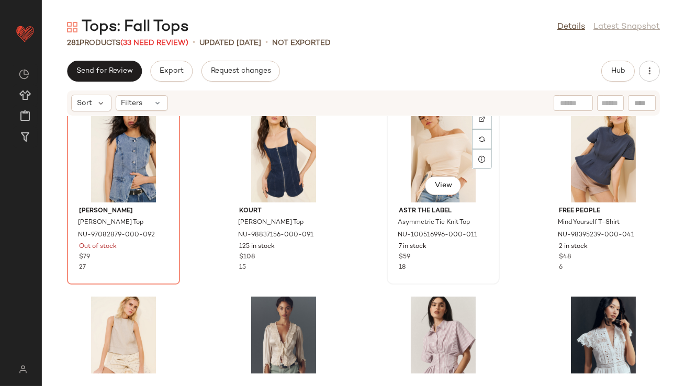
click at [426, 150] on div "View" at bounding box center [443, 153] width 106 height 97
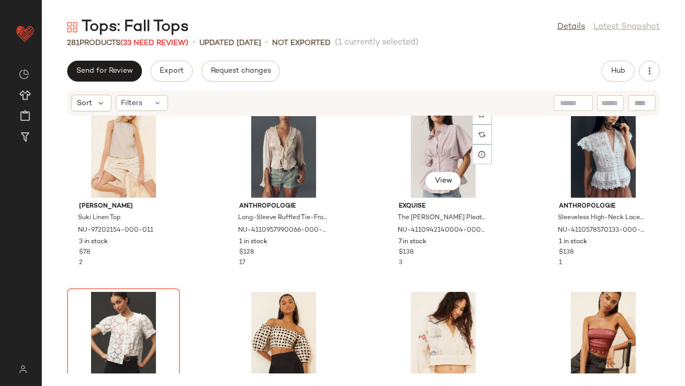
scroll to position [6755, 0]
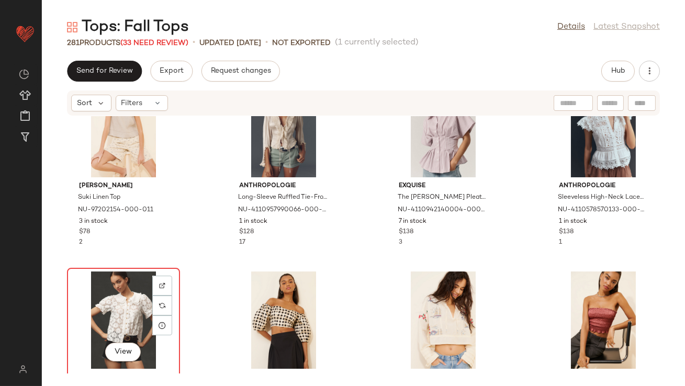
click at [127, 310] on div "View" at bounding box center [124, 320] width 106 height 97
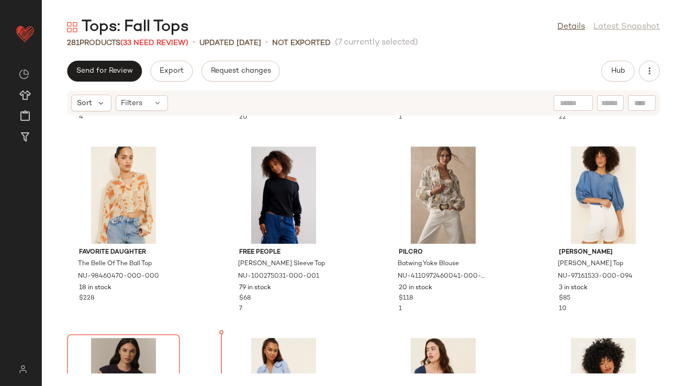
scroll to position [5969, 0]
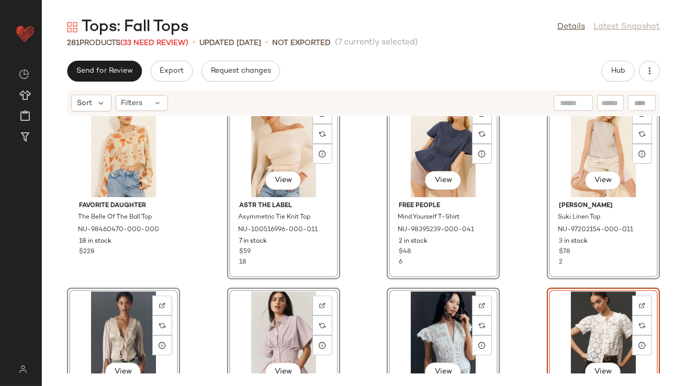
click at [373, 251] on div "Favorite Daughter The Belle Of The Ball Top NU-98460470-000-000 18 in stock $22…" at bounding box center [363, 245] width 643 height 258
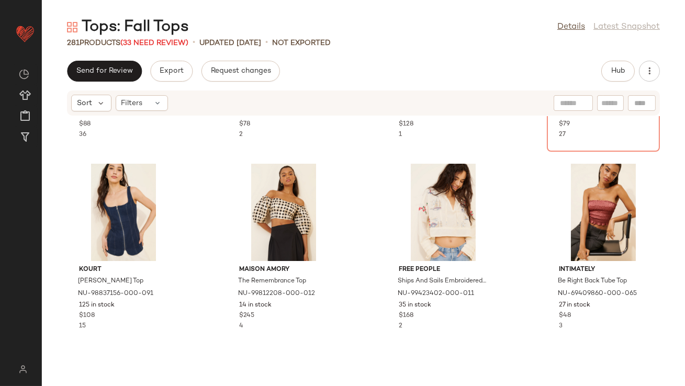
scroll to position [6890, 0]
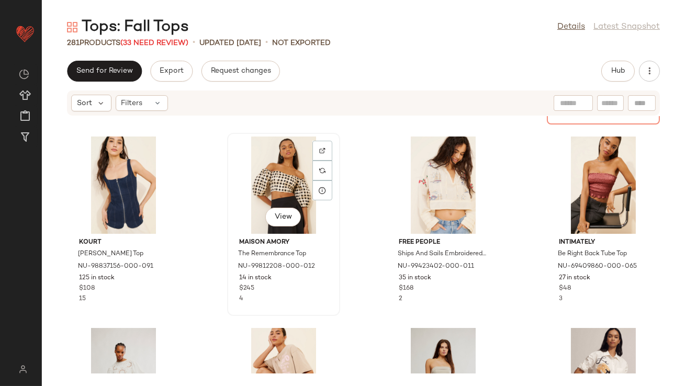
click at [282, 196] on div "View" at bounding box center [284, 185] width 106 height 97
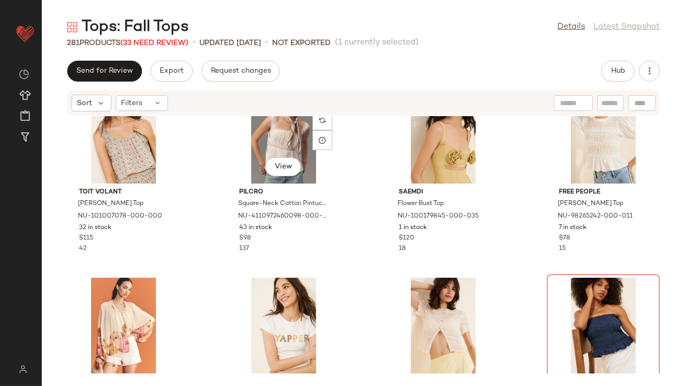
scroll to position [7393, 0]
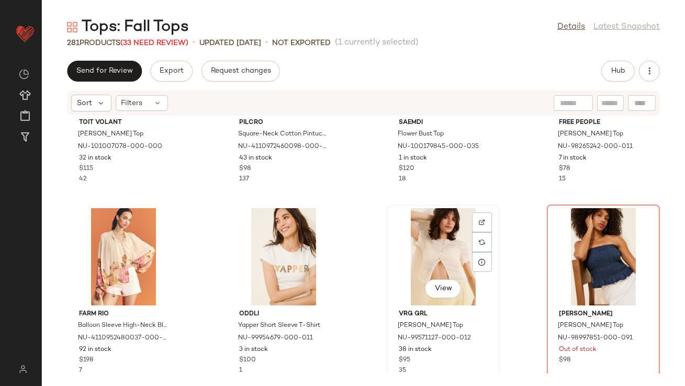
click at [451, 238] on div "View" at bounding box center [443, 256] width 106 height 97
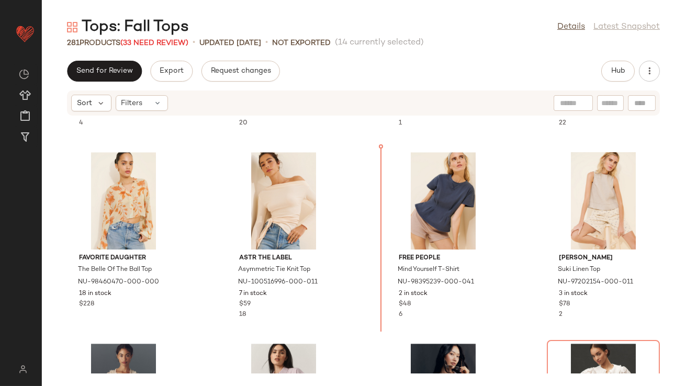
scroll to position [5918, 0]
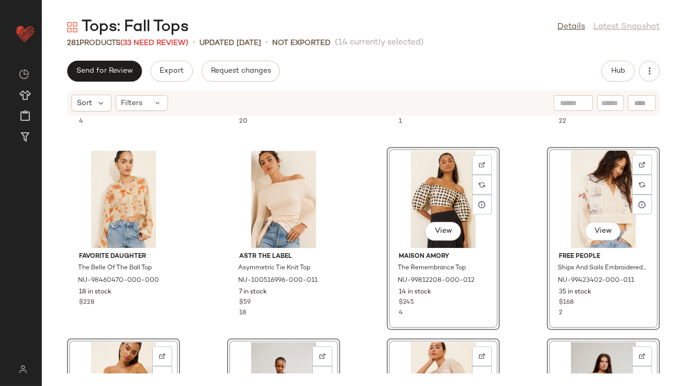
click at [367, 282] on div "MON RENN Trove Off-The-Shoulder Top NU-97981070-000-087 44 in stock $159 4 Anth…" at bounding box center [363, 245] width 643 height 258
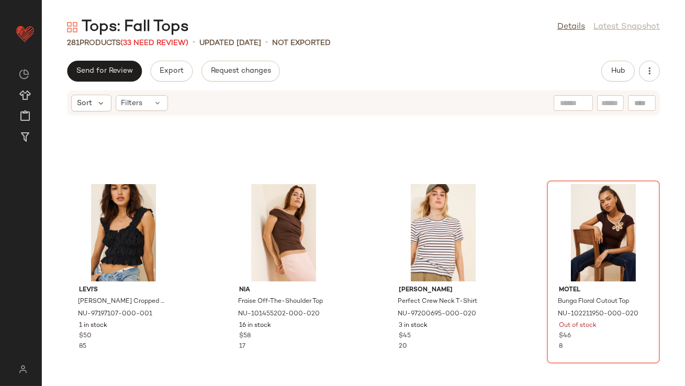
scroll to position [10458, 0]
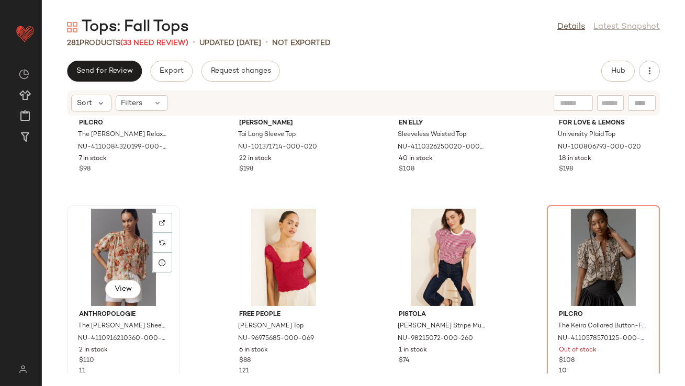
click at [117, 264] on div "View" at bounding box center [124, 257] width 106 height 97
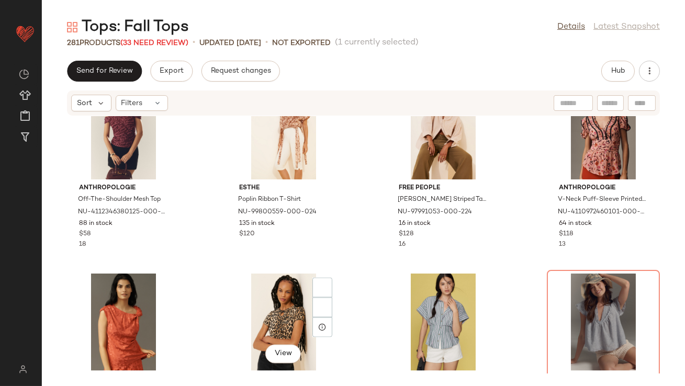
scroll to position [11241, 0]
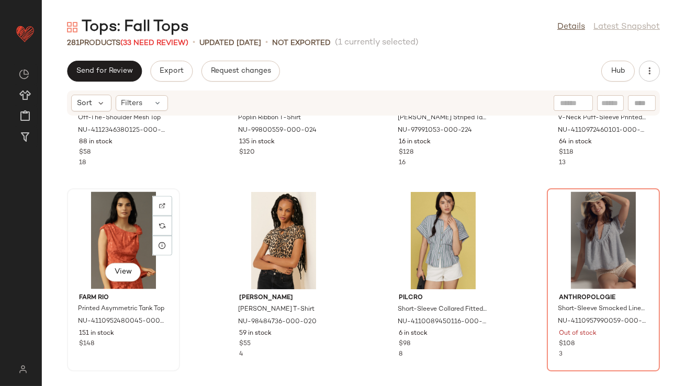
click at [128, 249] on div "View" at bounding box center [124, 240] width 106 height 97
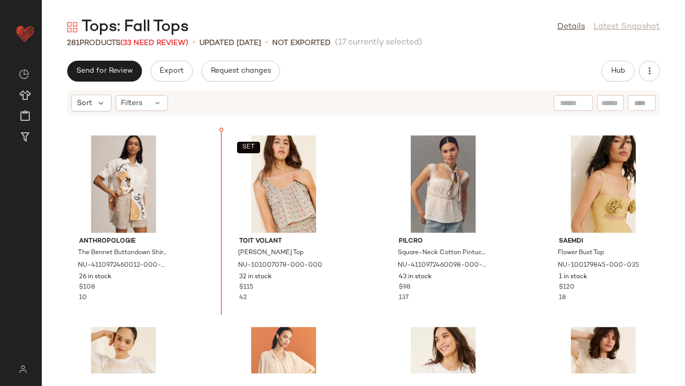
scroll to position [6315, 0]
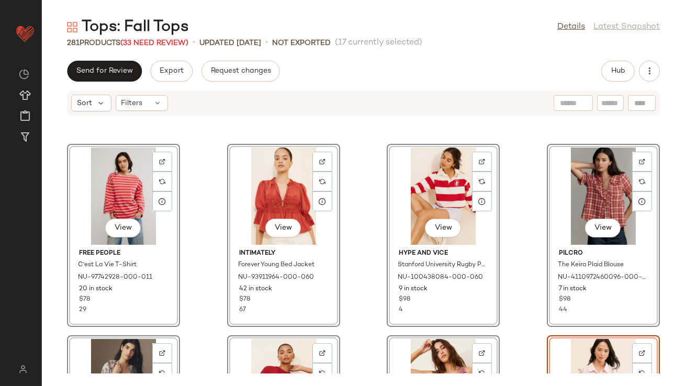
click at [219, 332] on div "View Free People C'est La Vie T-Shirt NU-97742928-000-011 20 in stock $78 29 Vi…" at bounding box center [363, 245] width 643 height 258
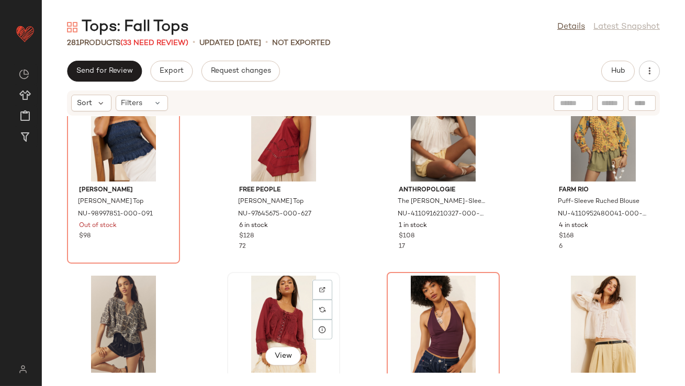
scroll to position [8492, 0]
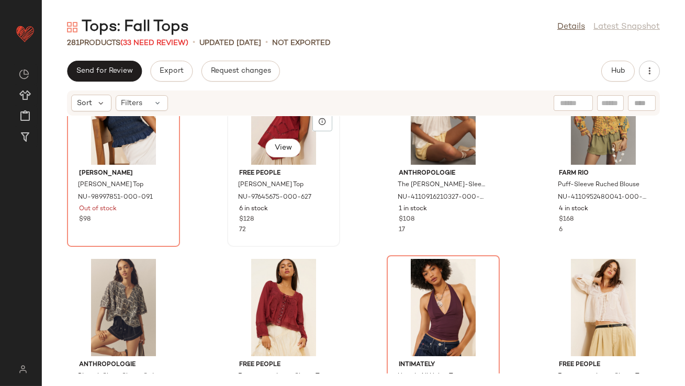
click at [258, 130] on div "View" at bounding box center [284, 116] width 106 height 97
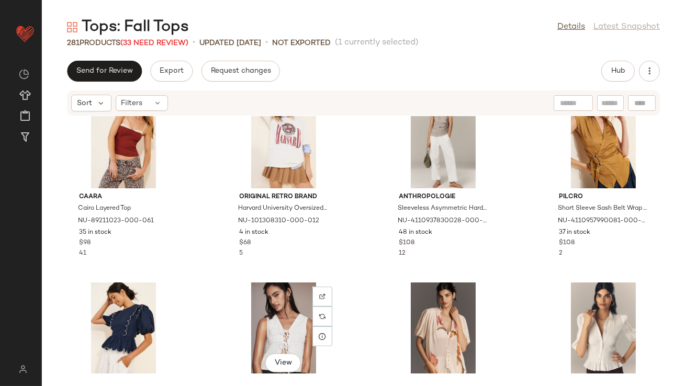
scroll to position [8816, 0]
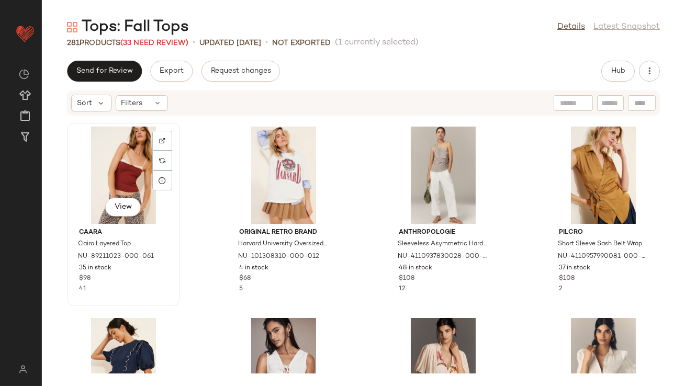
click at [130, 181] on div "View" at bounding box center [124, 175] width 106 height 97
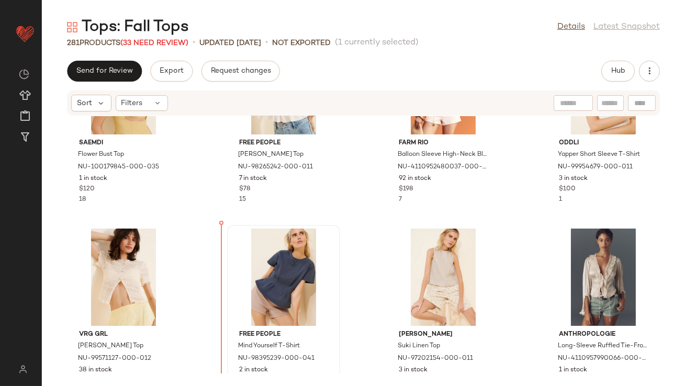
scroll to position [7387, 0]
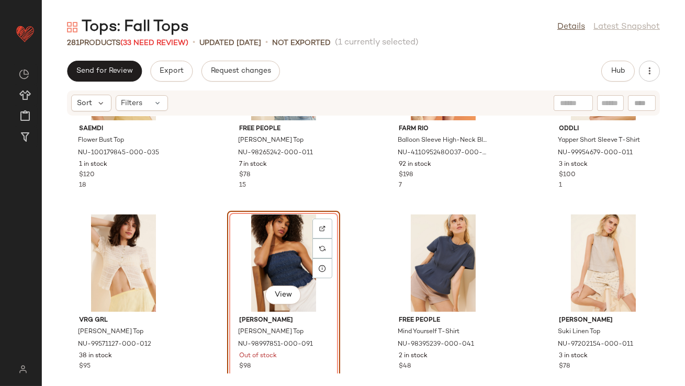
click at [356, 258] on div "Saemdi Flower Bust Top NU-100179845-000-035 1 in stock $120 18 Free People Maxe…" at bounding box center [363, 245] width 643 height 258
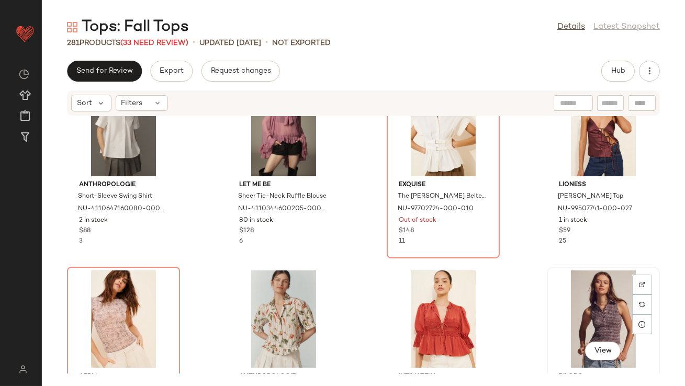
scroll to position [5422, 0]
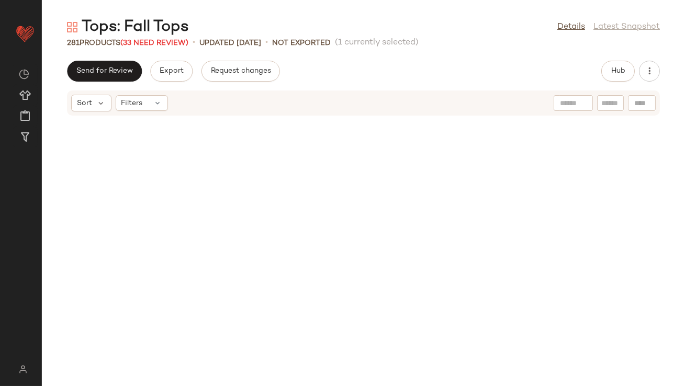
scroll to position [5430, 0]
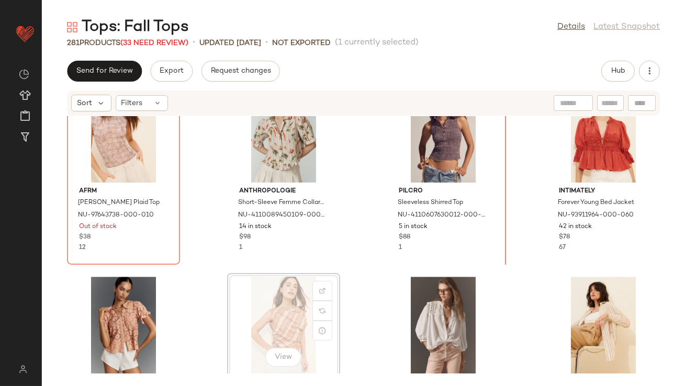
drag, startPoint x: 264, startPoint y: 339, endPoint x: 269, endPoint y: 336, distance: 6.4
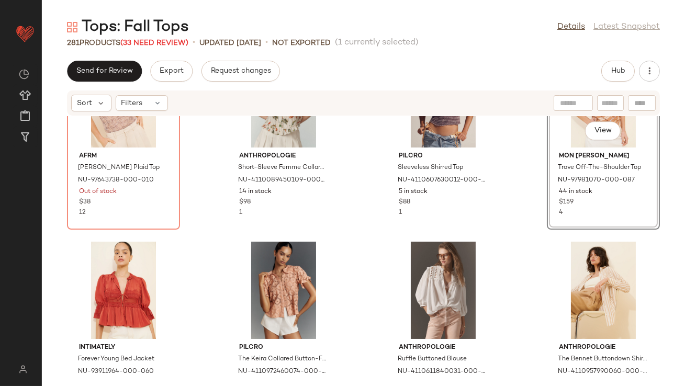
scroll to position [5699, 0]
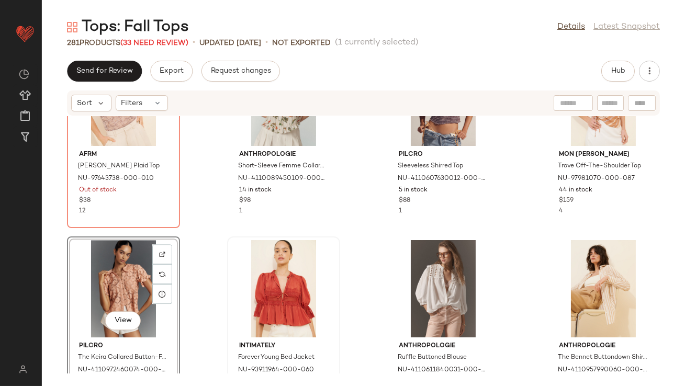
scroll to position [5670, 0]
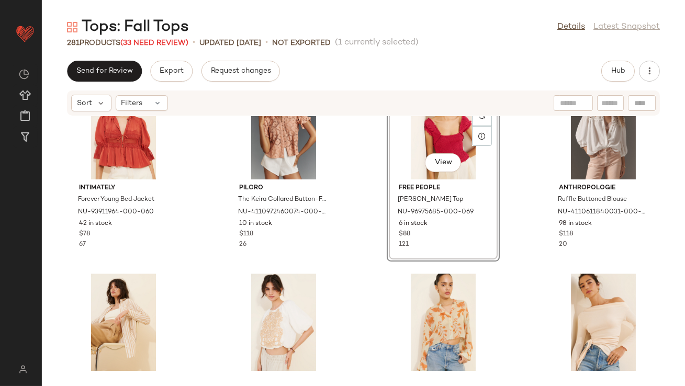
scroll to position [5801, 0]
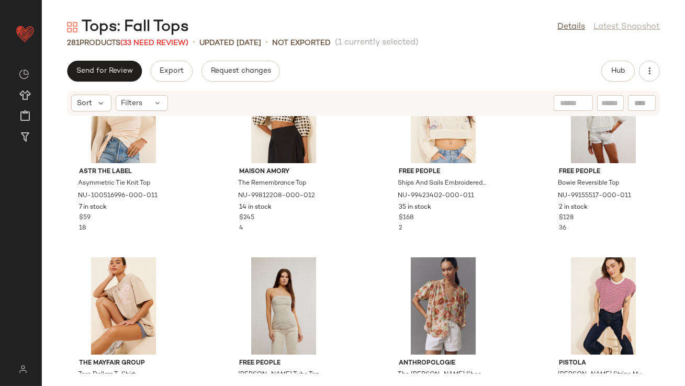
scroll to position [6226, 0]
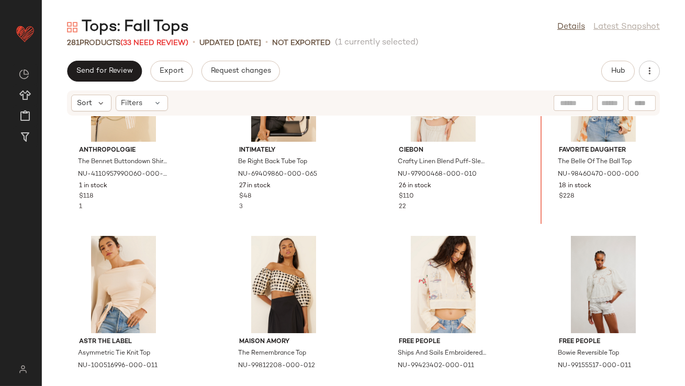
scroll to position [5961, 0]
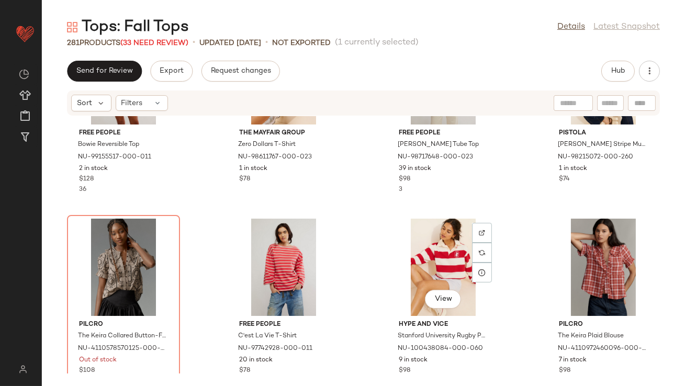
scroll to position [6449, 0]
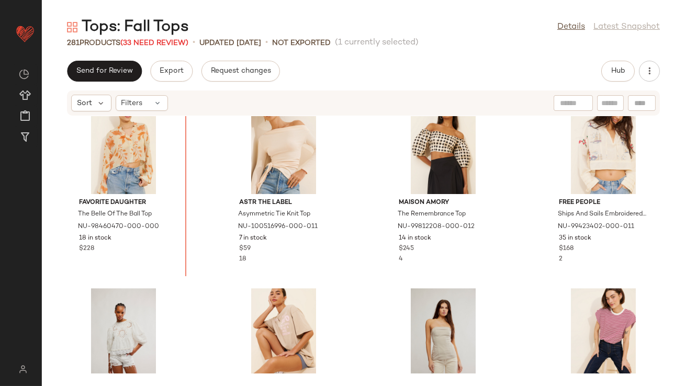
scroll to position [6160, 0]
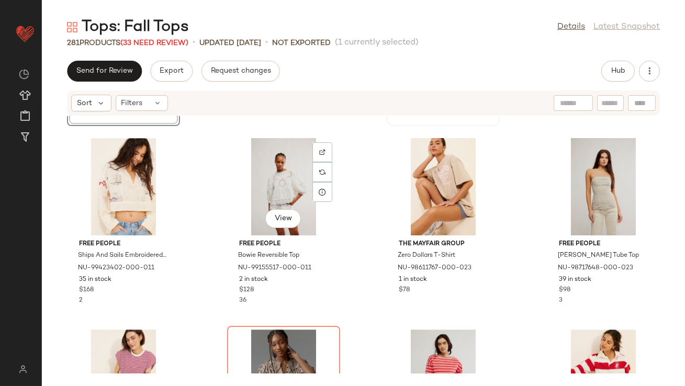
scroll to position [6395, 0]
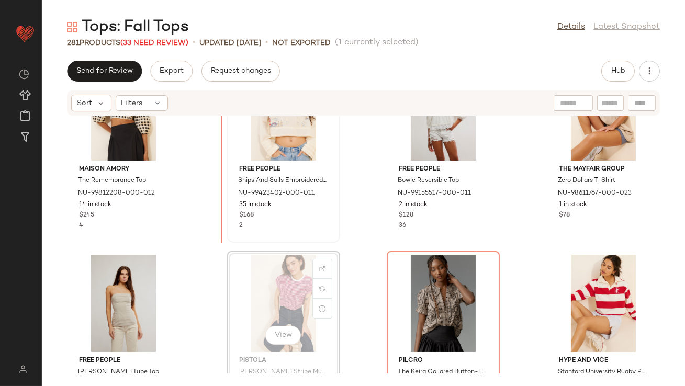
scroll to position [6385, 0]
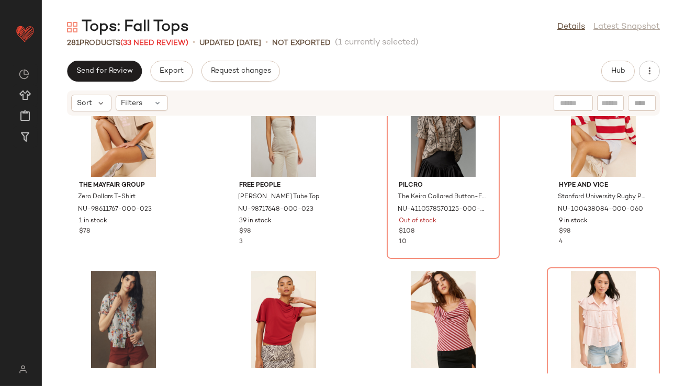
scroll to position [6699, 0]
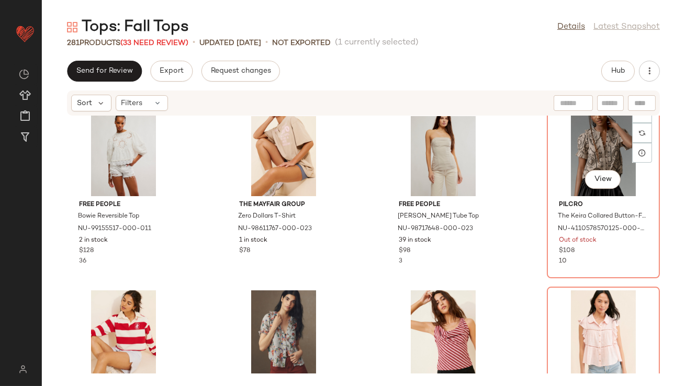
scroll to position [6625, 0]
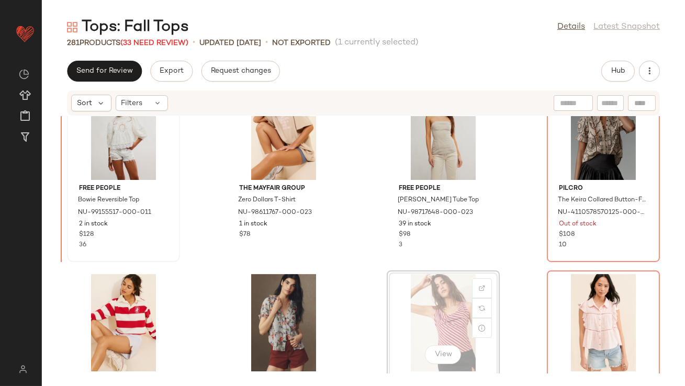
scroll to position [6549, 0]
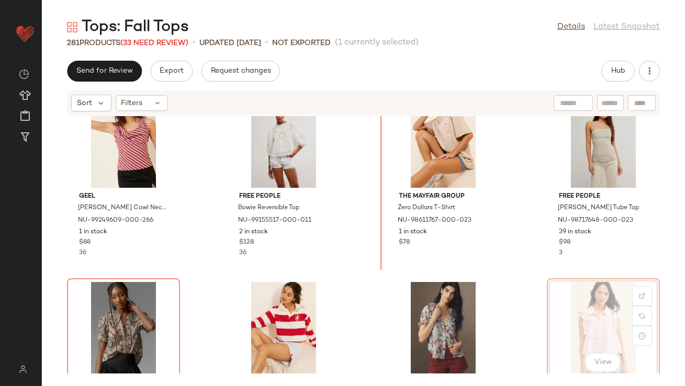
drag, startPoint x: 577, startPoint y: 203, endPoint x: 571, endPoint y: 203, distance: 6.8
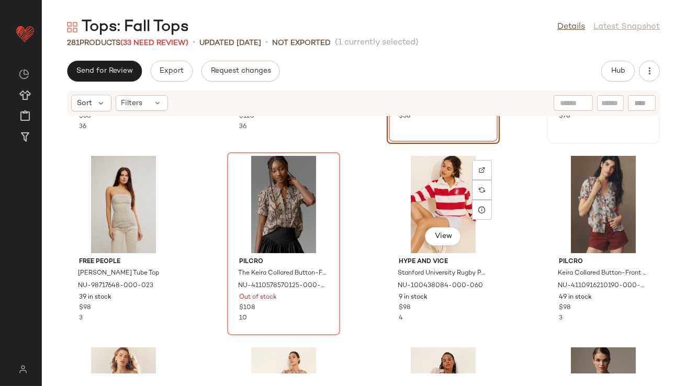
scroll to position [6784, 0]
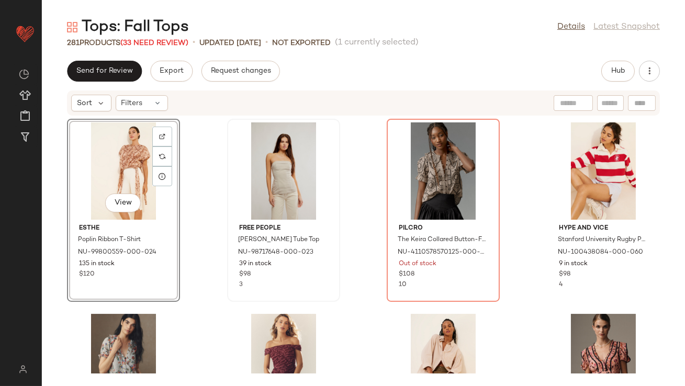
scroll to position [6747, 0]
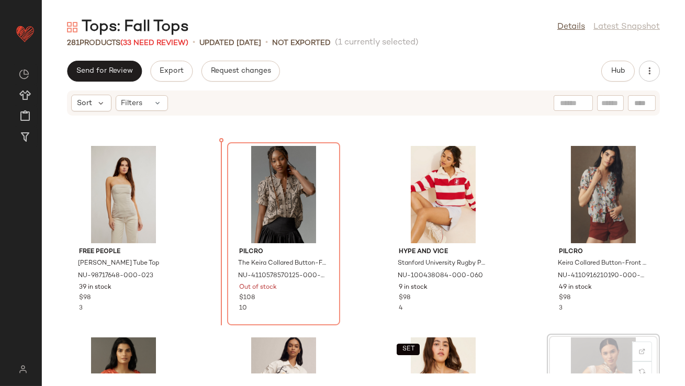
scroll to position [6854, 0]
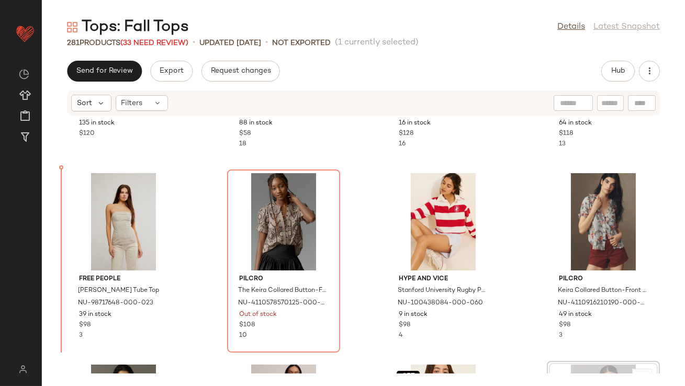
drag, startPoint x: 595, startPoint y: 288, endPoint x: 587, endPoint y: 288, distance: 8.4
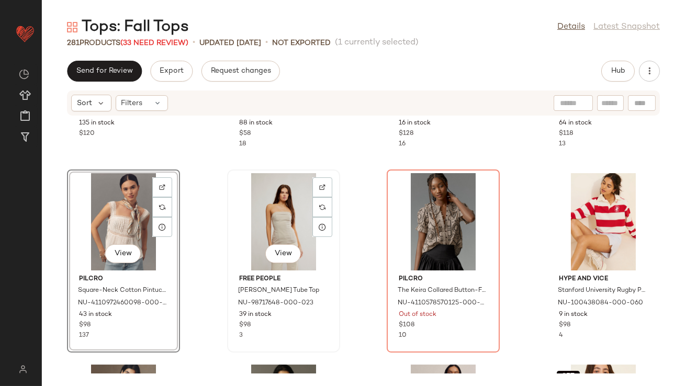
click at [278, 217] on div "View" at bounding box center [284, 221] width 106 height 97
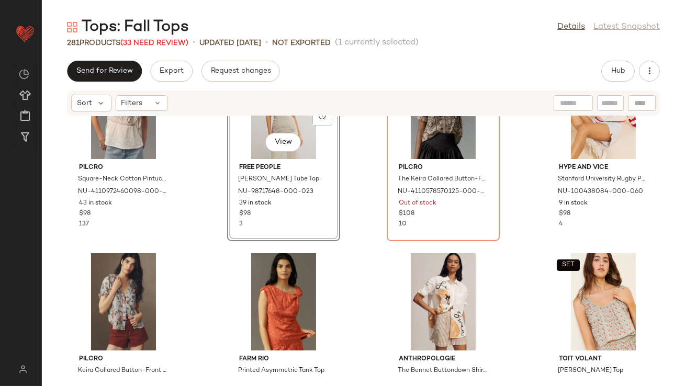
scroll to position [7014, 0]
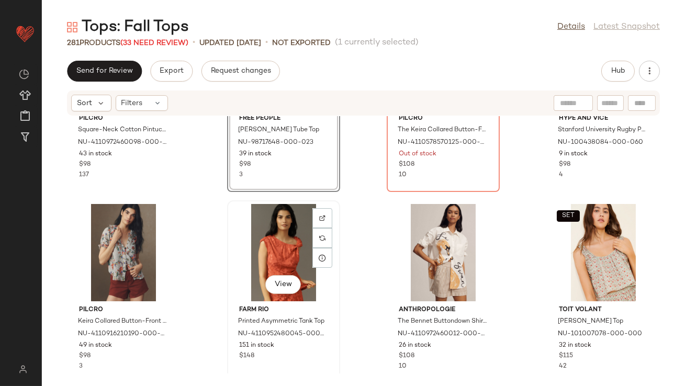
click at [283, 241] on div "View" at bounding box center [284, 252] width 106 height 97
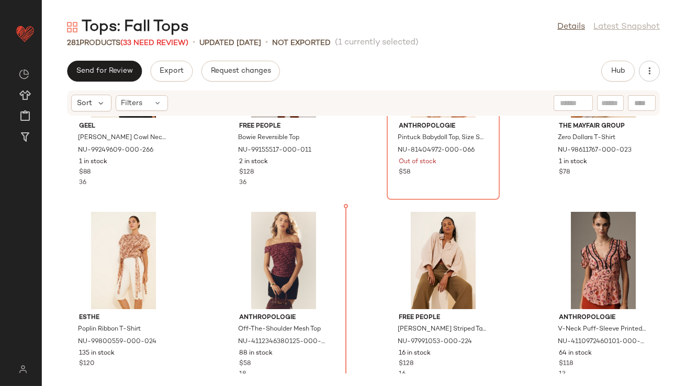
scroll to position [6686, 0]
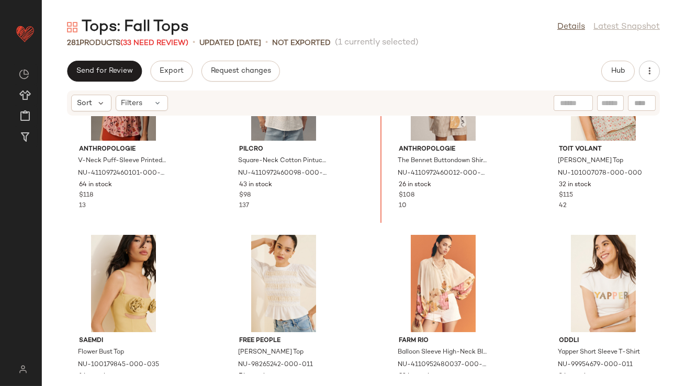
scroll to position [6902, 0]
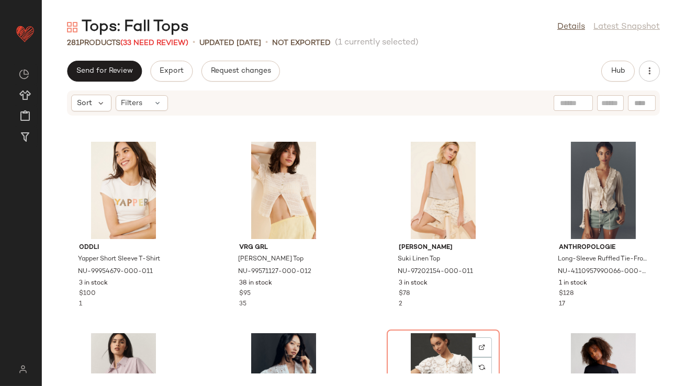
scroll to position [7470, 0]
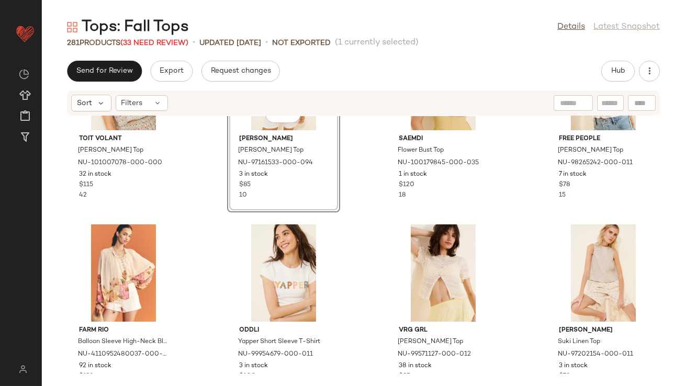
scroll to position [7232, 0]
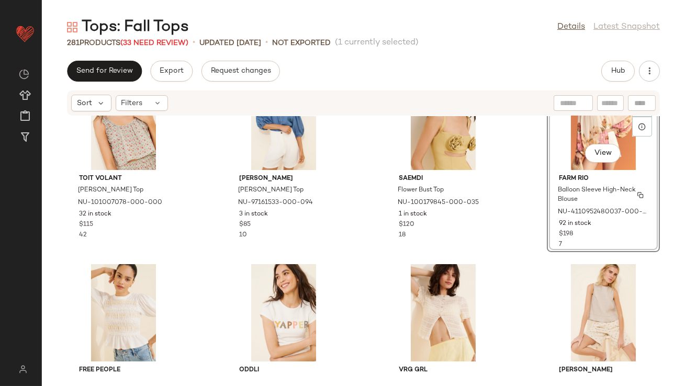
scroll to position [7064, 0]
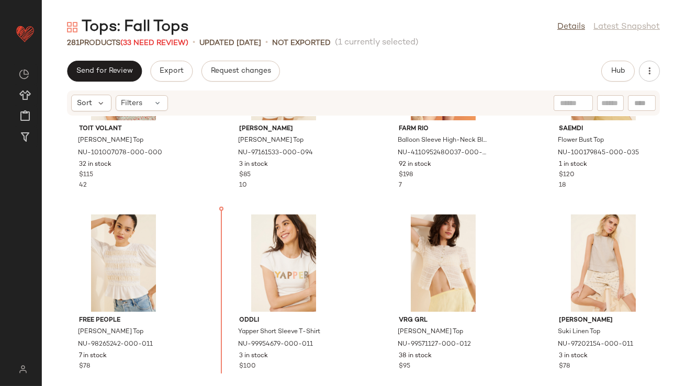
drag, startPoint x: 435, startPoint y: 214, endPoint x: 429, endPoint y: 214, distance: 6.3
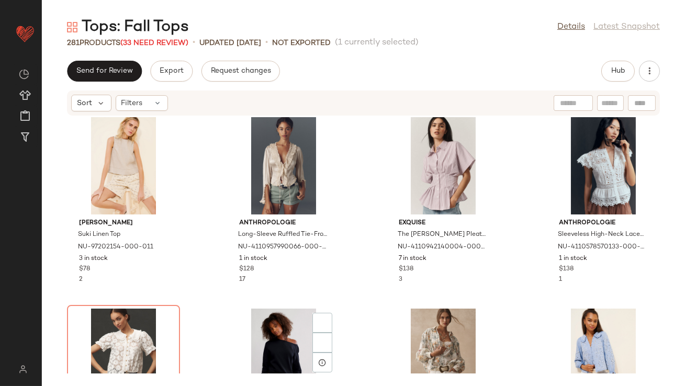
scroll to position [7616, 0]
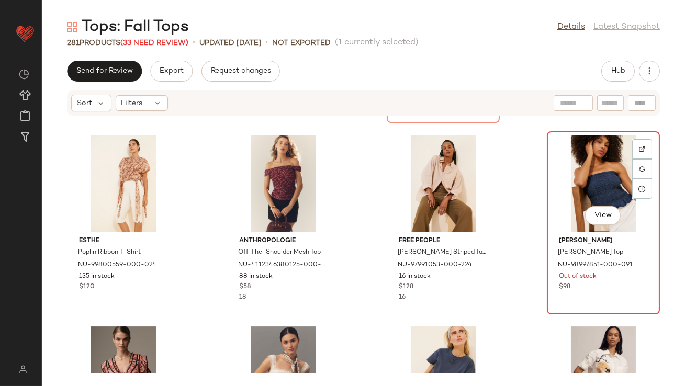
click at [572, 195] on div "View" at bounding box center [604, 183] width 106 height 97
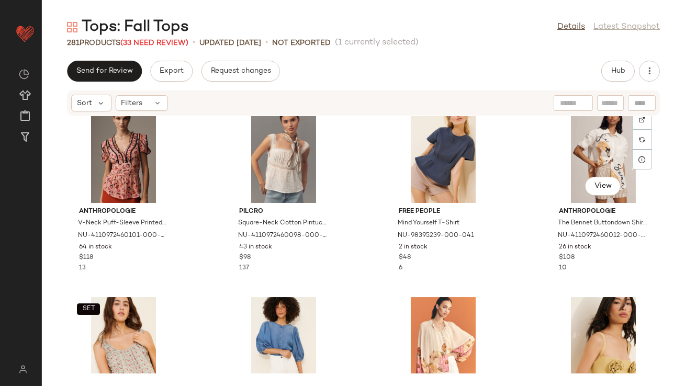
scroll to position [6935, 0]
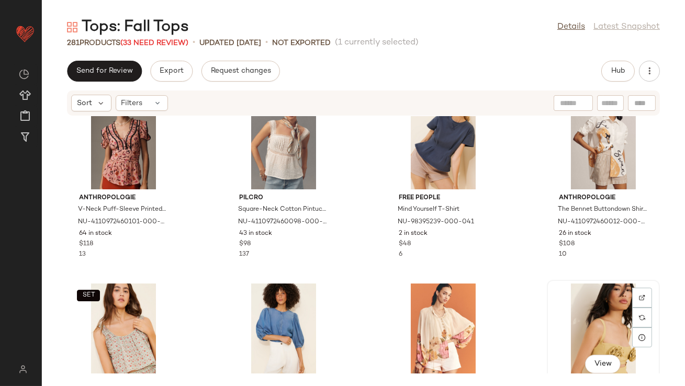
click at [594, 336] on div "View" at bounding box center [604, 332] width 106 height 97
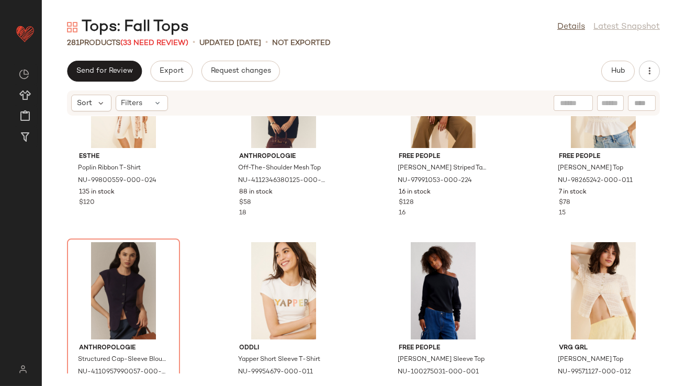
scroll to position [6765, 0]
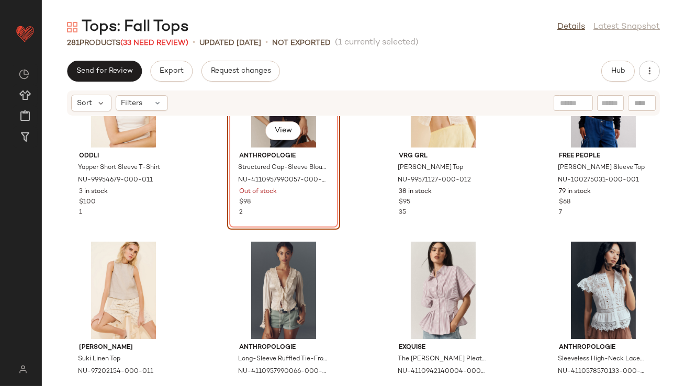
scroll to position [7014, 0]
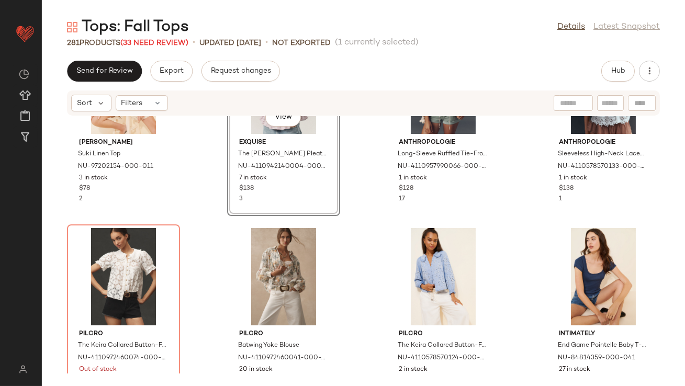
scroll to position [7202, 0]
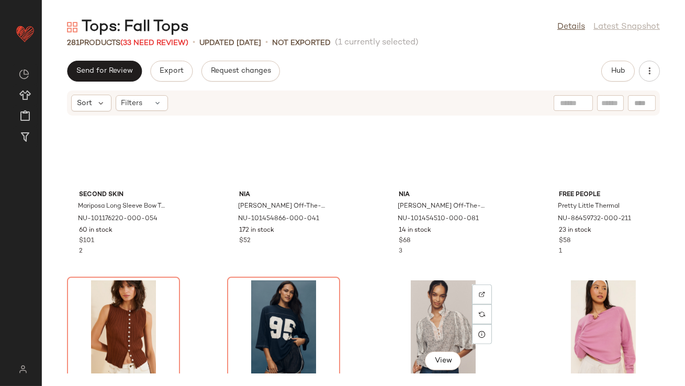
scroll to position [9008, 0]
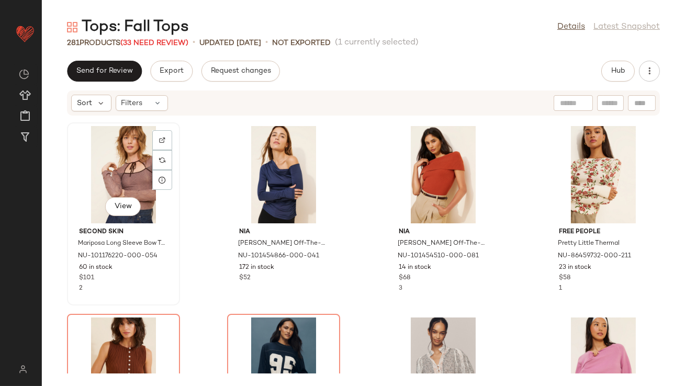
click at [135, 178] on div "View" at bounding box center [124, 174] width 106 height 97
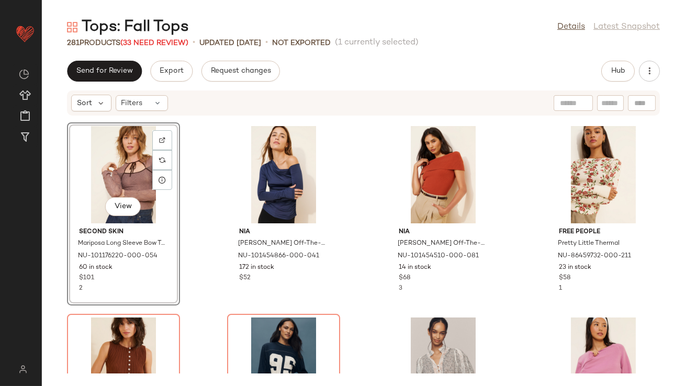
click at [365, 240] on div "View Second Skin Mariposa Long Sleeve Bow T-Shirt NU-101176220-000-054 60 in st…" at bounding box center [363, 245] width 643 height 258
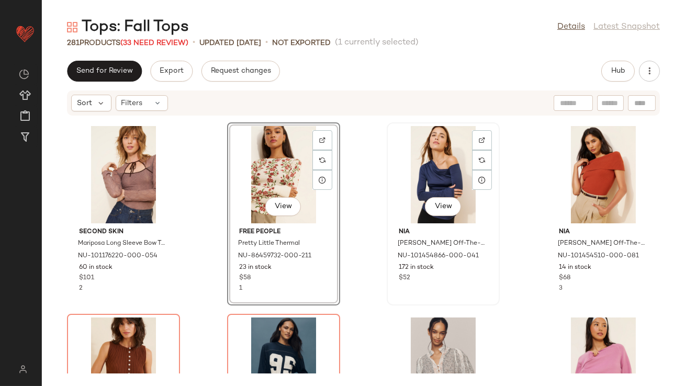
click at [411, 178] on div "View" at bounding box center [443, 174] width 106 height 97
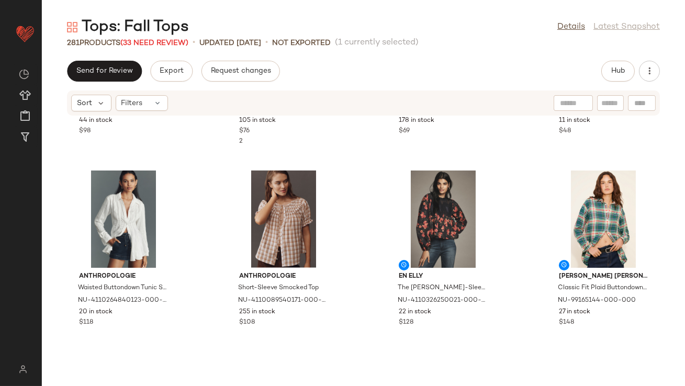
scroll to position [9567, 0]
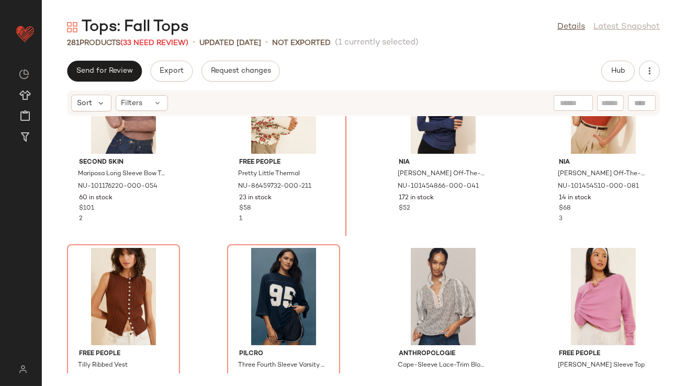
scroll to position [9072, 0]
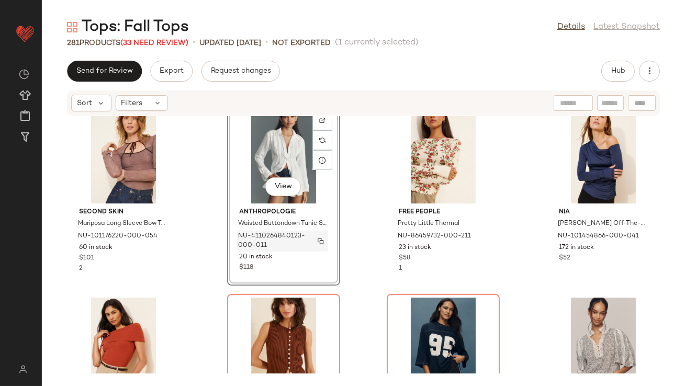
scroll to position [8972, 0]
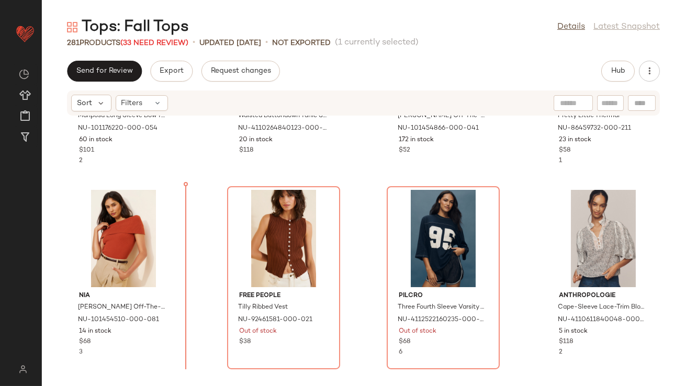
scroll to position [9143, 0]
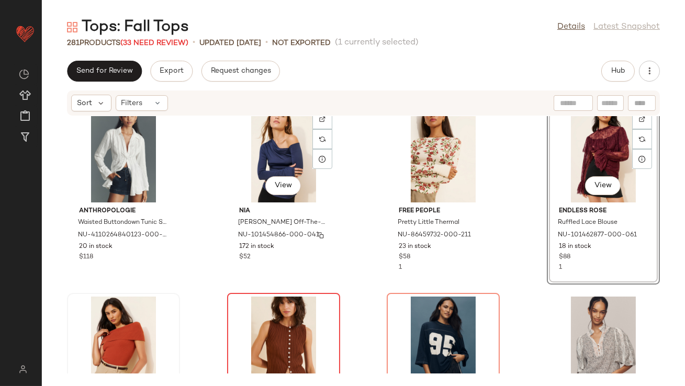
scroll to position [9006, 0]
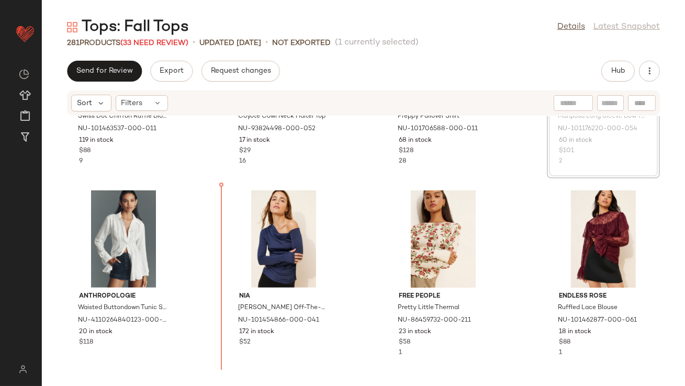
scroll to position [8962, 0]
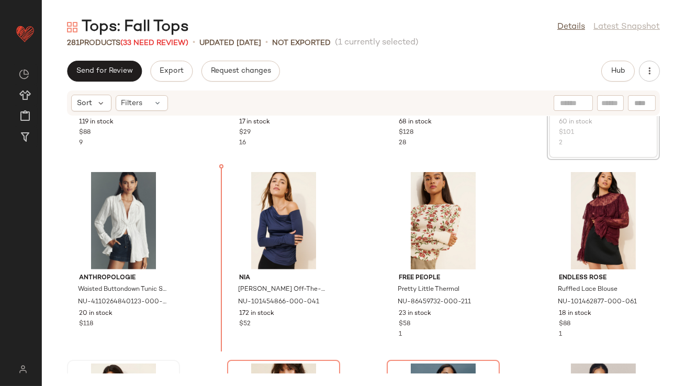
drag, startPoint x: 585, startPoint y: 119, endPoint x: 577, endPoint y: 125, distance: 9.3
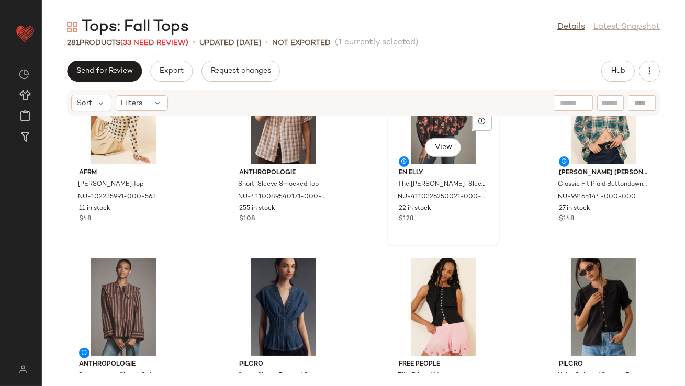
scroll to position [9728, 0]
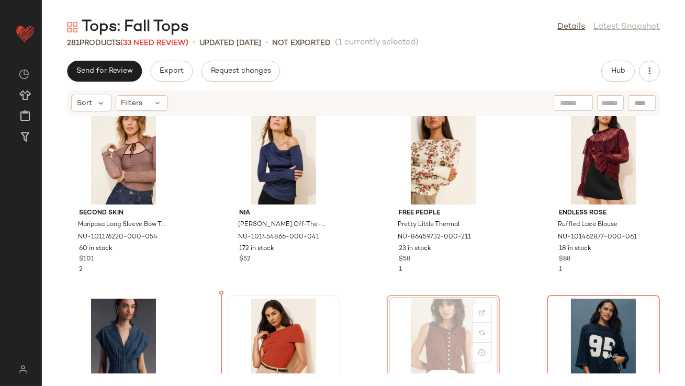
scroll to position [9045, 0]
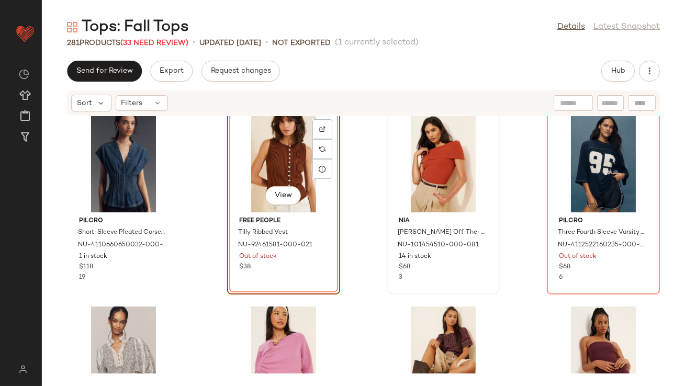
scroll to position [9213, 0]
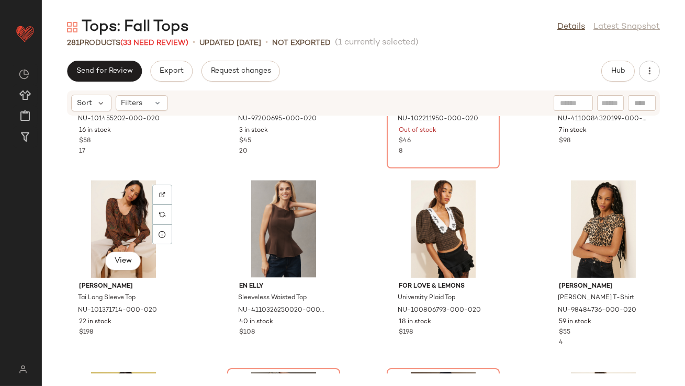
scroll to position [10516, 0]
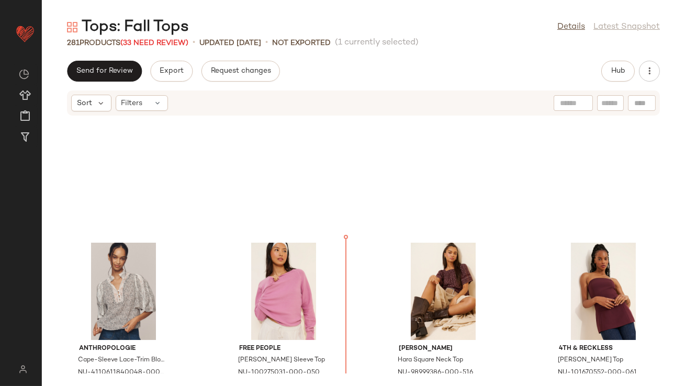
scroll to position [9234, 0]
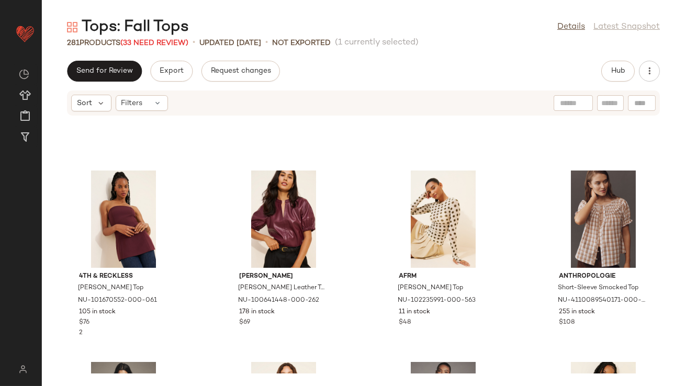
scroll to position [9607, 0]
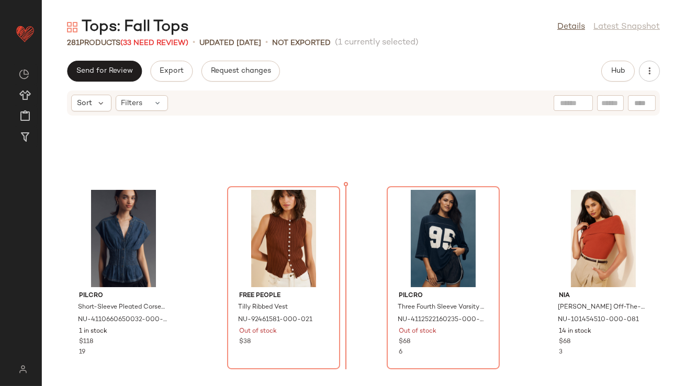
scroll to position [9105, 0]
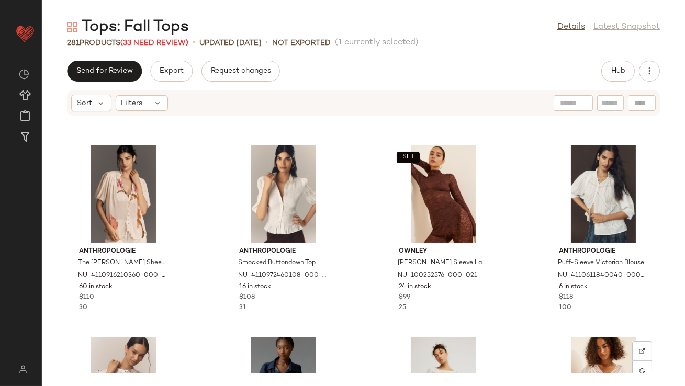
scroll to position [8369, 0]
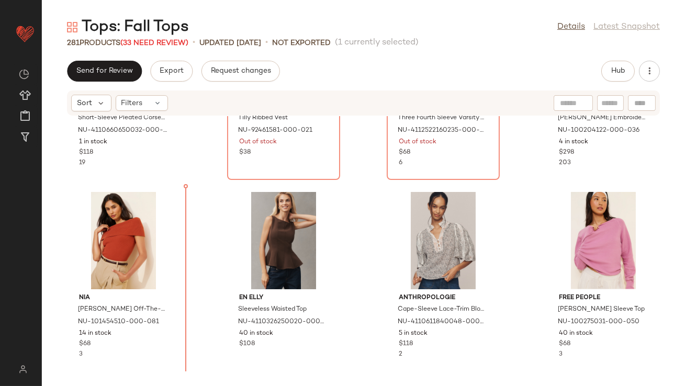
scroll to position [9367, 0]
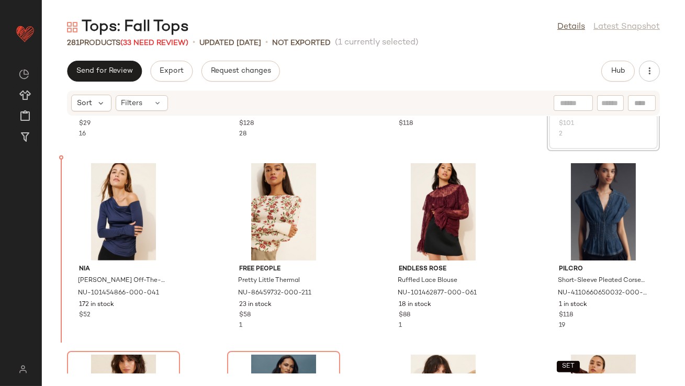
scroll to position [8976, 0]
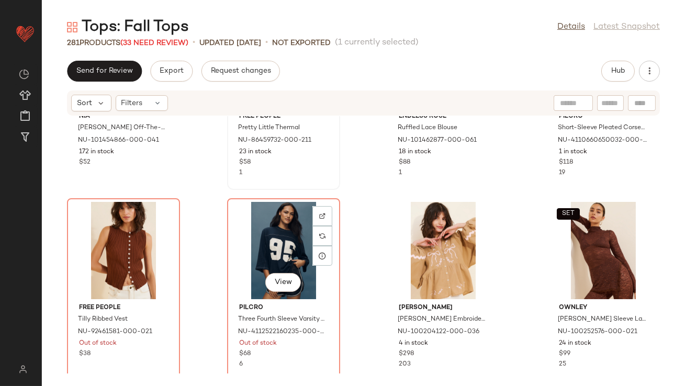
scroll to position [9160, 0]
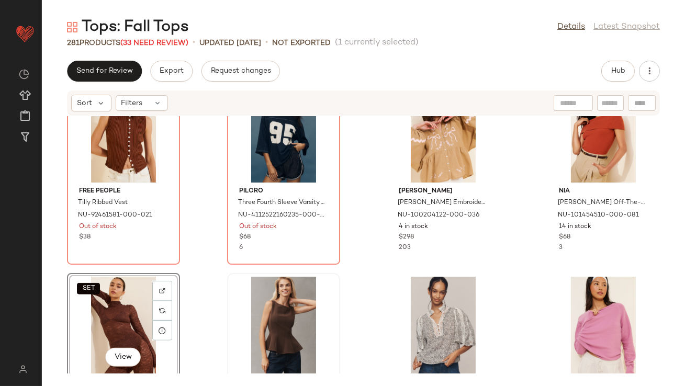
scroll to position [9267, 0]
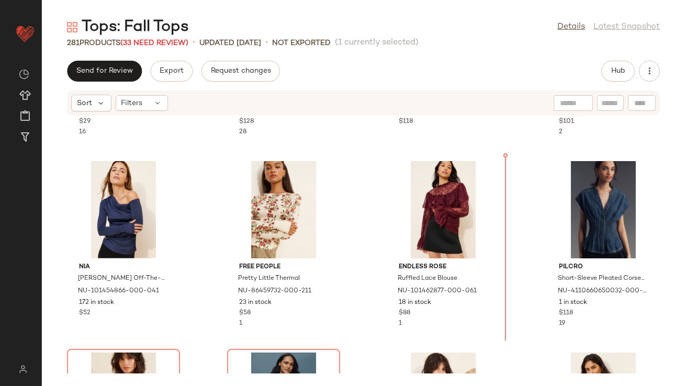
scroll to position [8959, 0]
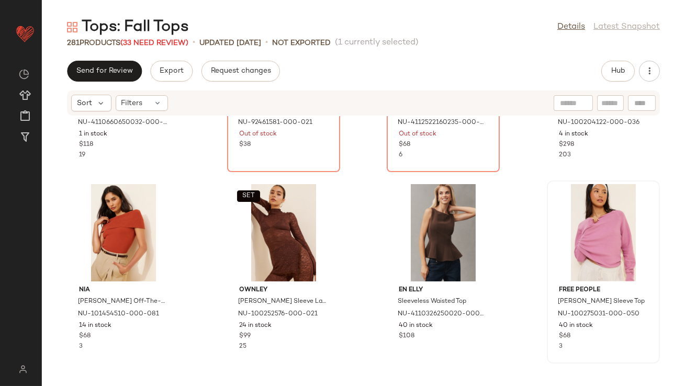
scroll to position [9483, 0]
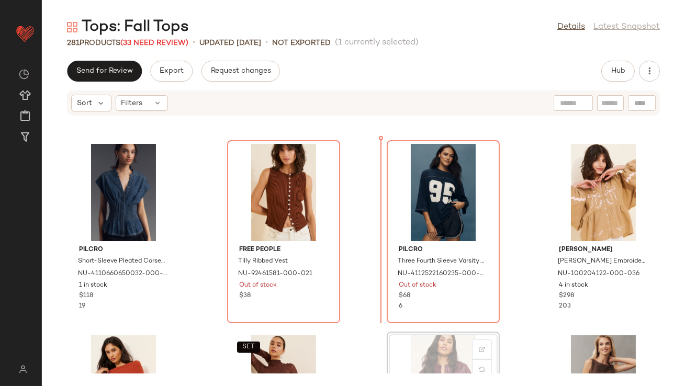
scroll to position [9183, 0]
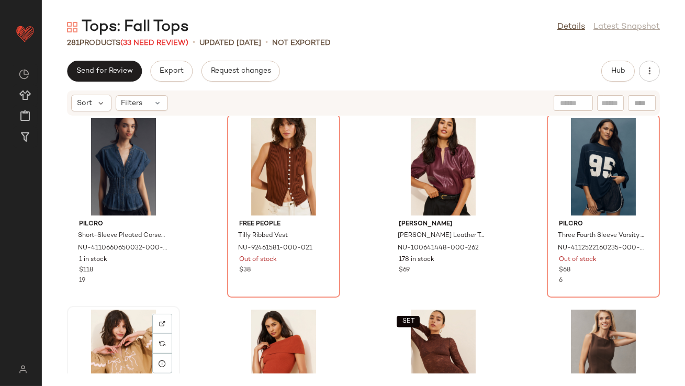
scroll to position [9209, 0]
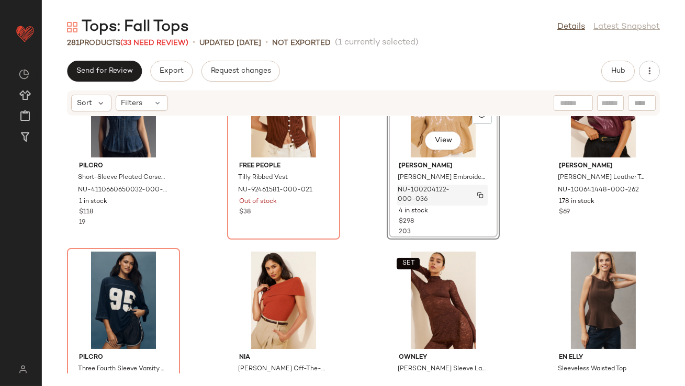
scroll to position [9266, 0]
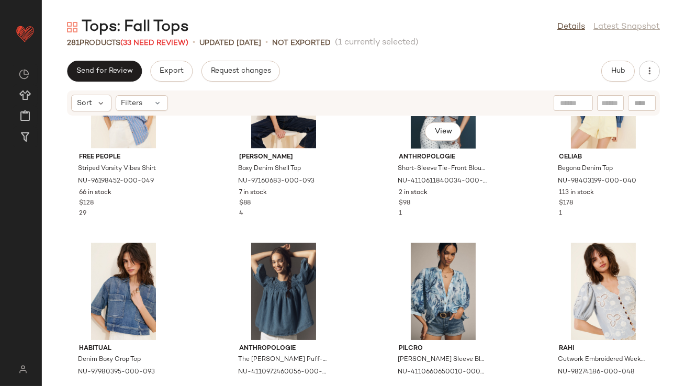
scroll to position [11191, 0]
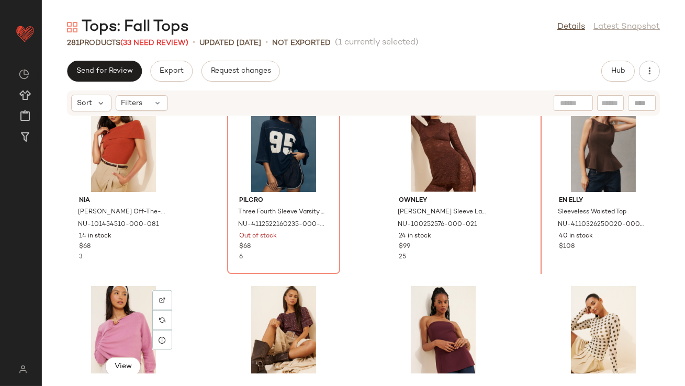
scroll to position [9426, 0]
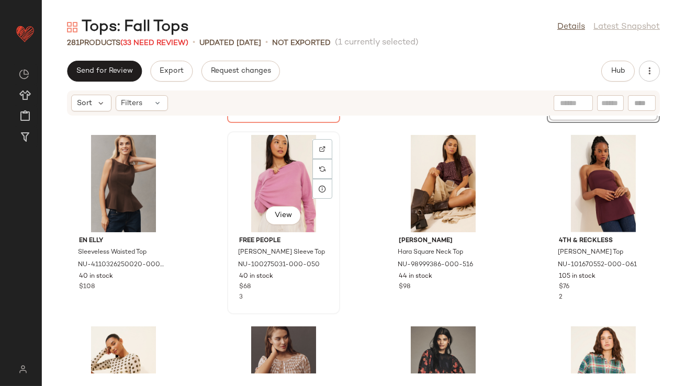
scroll to position [9588, 0]
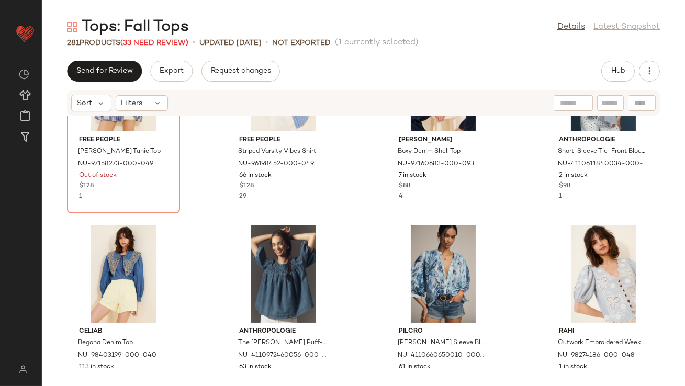
scroll to position [11211, 0]
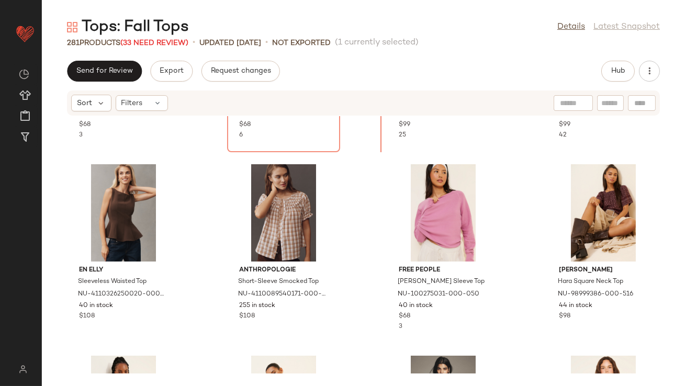
scroll to position [9546, 0]
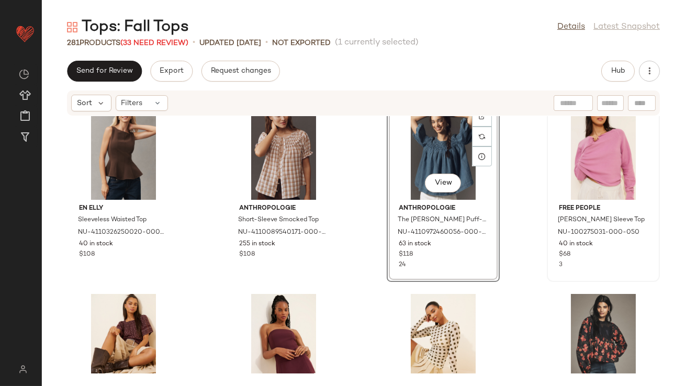
scroll to position [9629, 0]
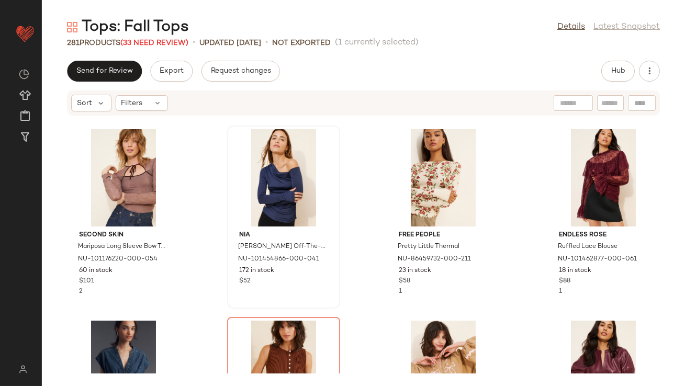
scroll to position [8999, 0]
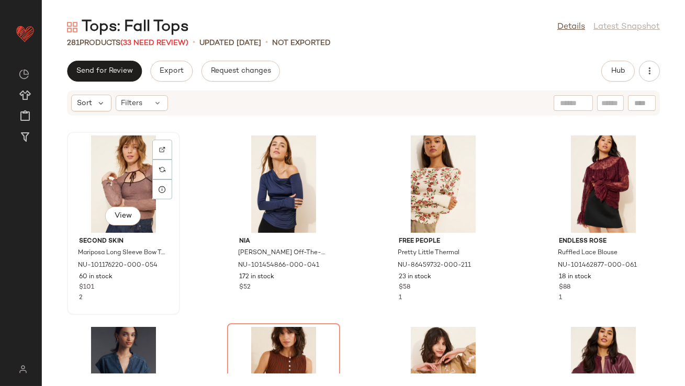
click at [110, 189] on div "View" at bounding box center [124, 184] width 106 height 97
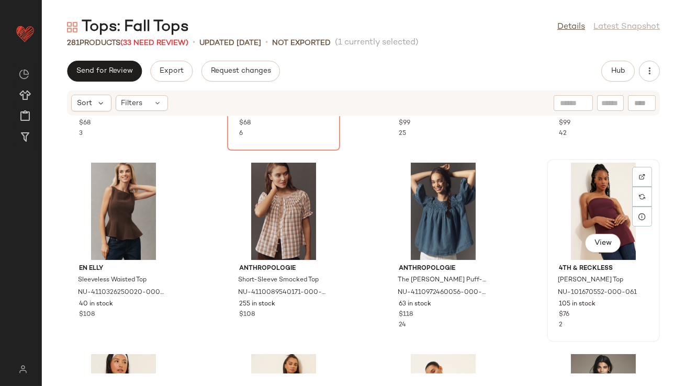
click at [592, 195] on div "View" at bounding box center [604, 211] width 106 height 97
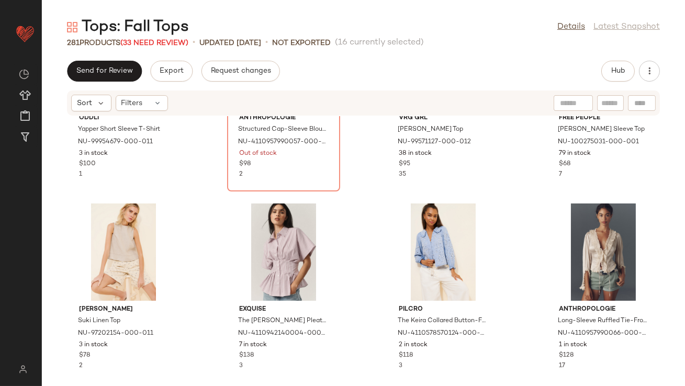
scroll to position [7015, 0]
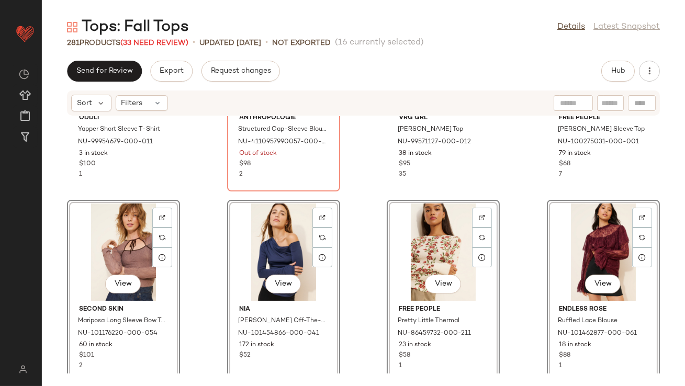
click at [200, 257] on div "Oddli Yapper Short Sleeve T-Shirt NU-99954679-000-011 3 in stock $100 1 Anthrop…" at bounding box center [363, 245] width 643 height 258
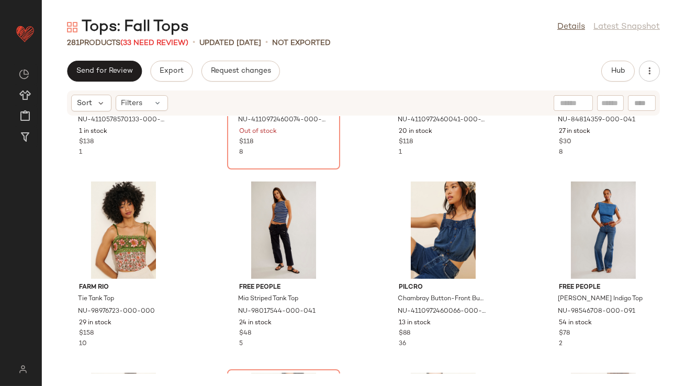
scroll to position [8197, 0]
